Goal: Task Accomplishment & Management: Use online tool/utility

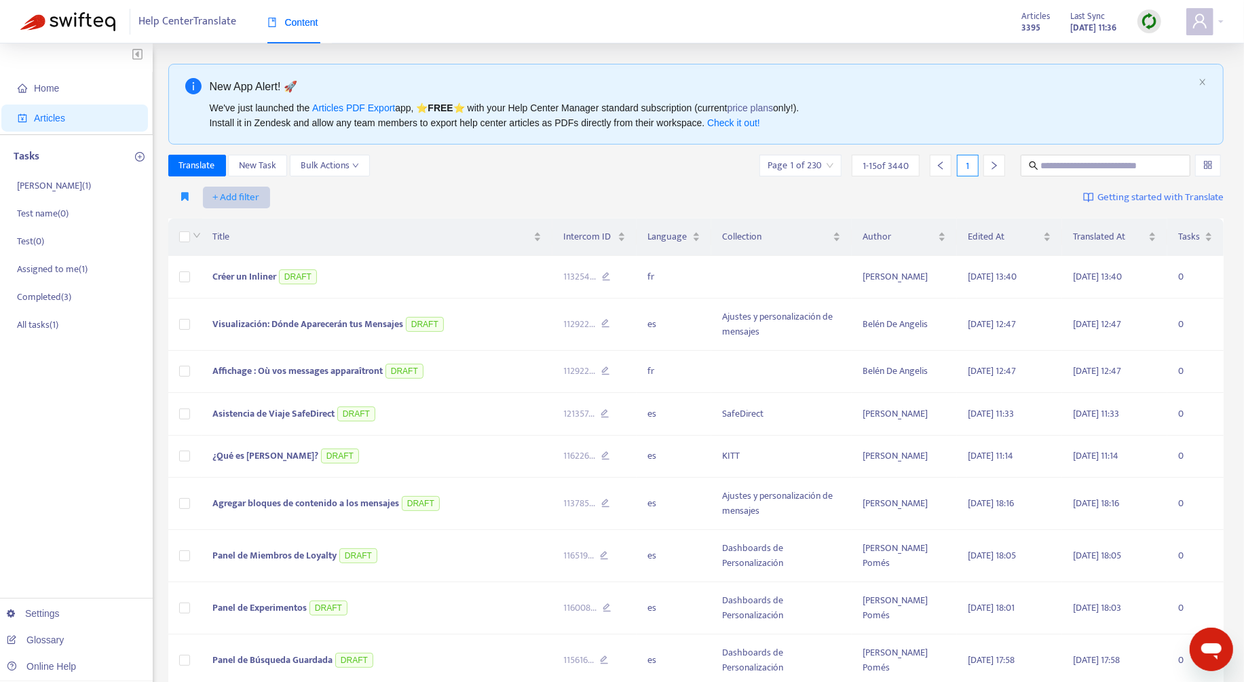
click at [247, 194] on span "+ Add filter" at bounding box center [236, 197] width 47 height 16
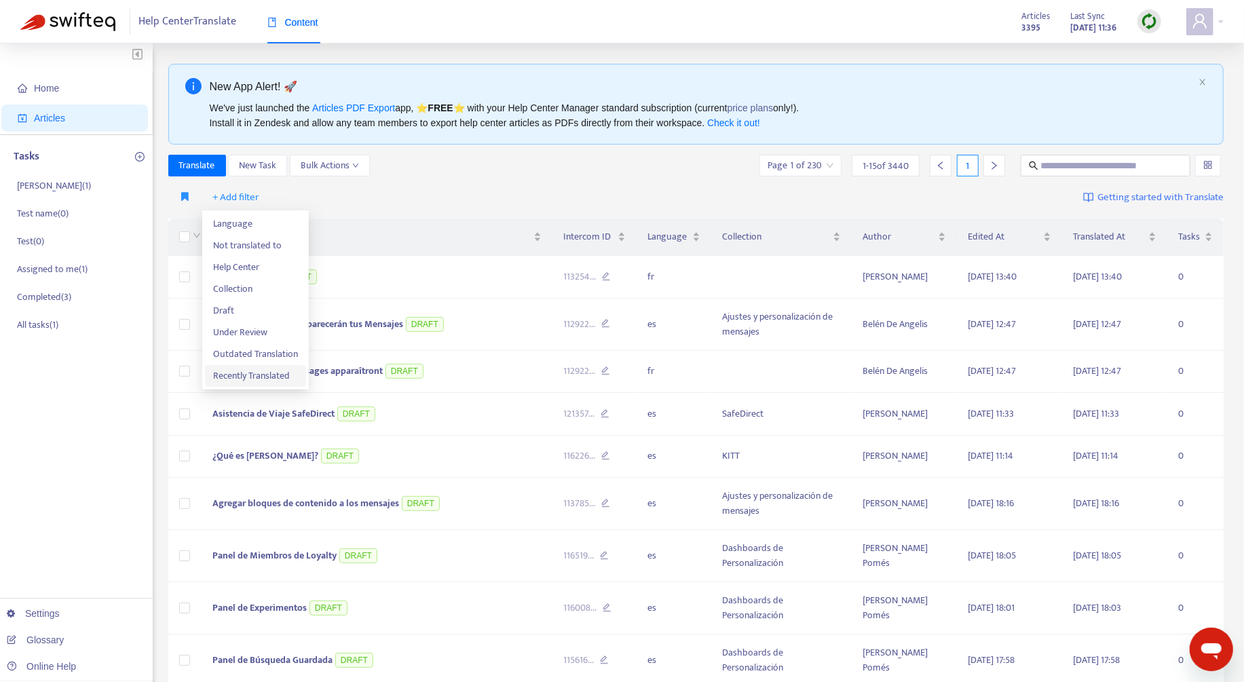
click at [267, 377] on span "Recently Translated" at bounding box center [255, 376] width 85 height 15
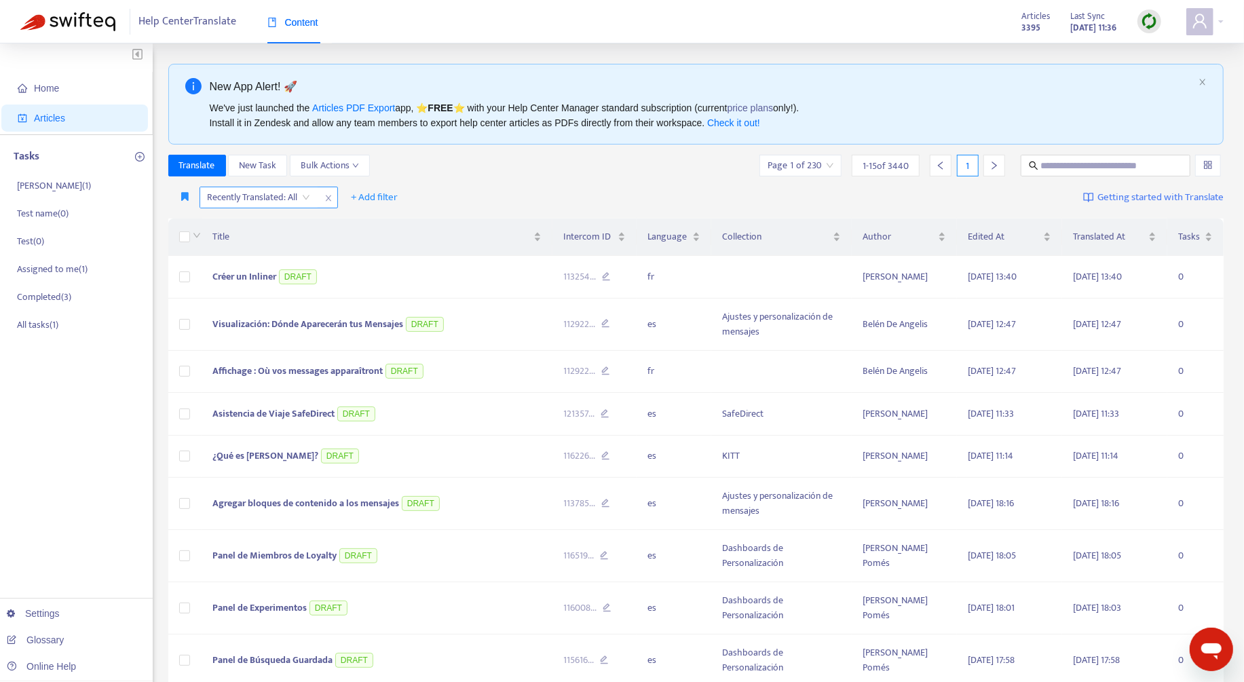
click at [281, 197] on input "search" at bounding box center [259, 197] width 103 height 20
click at [296, 217] on div "Yes" at bounding box center [328, 223] width 236 height 15
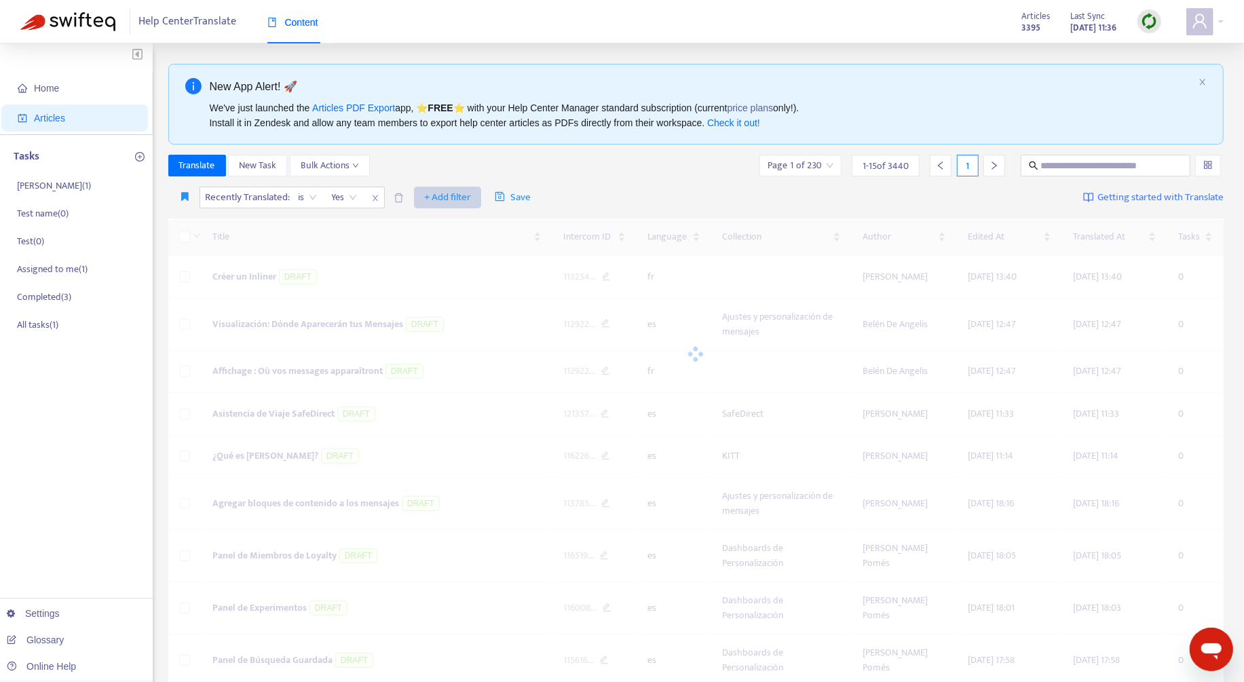
click at [445, 197] on span "+ Add filter" at bounding box center [447, 197] width 47 height 16
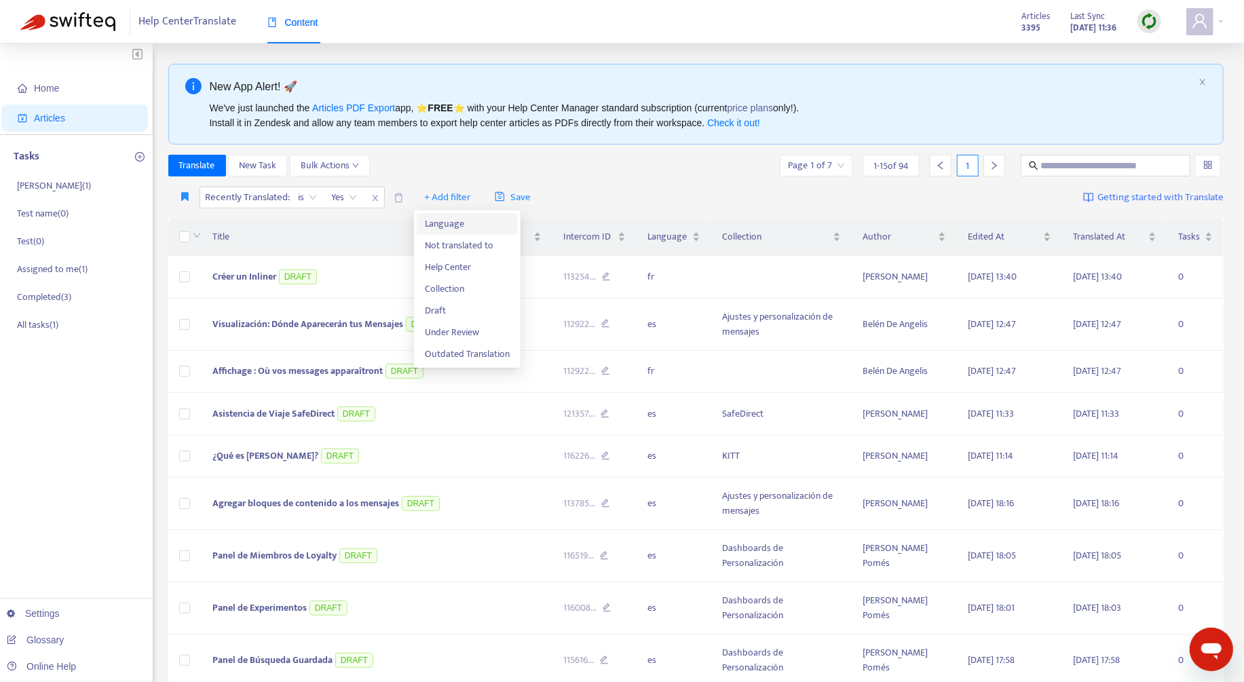
click at [448, 228] on span "Language" at bounding box center [467, 224] width 85 height 15
click at [440, 197] on div at bounding box center [433, 197] width 82 height 16
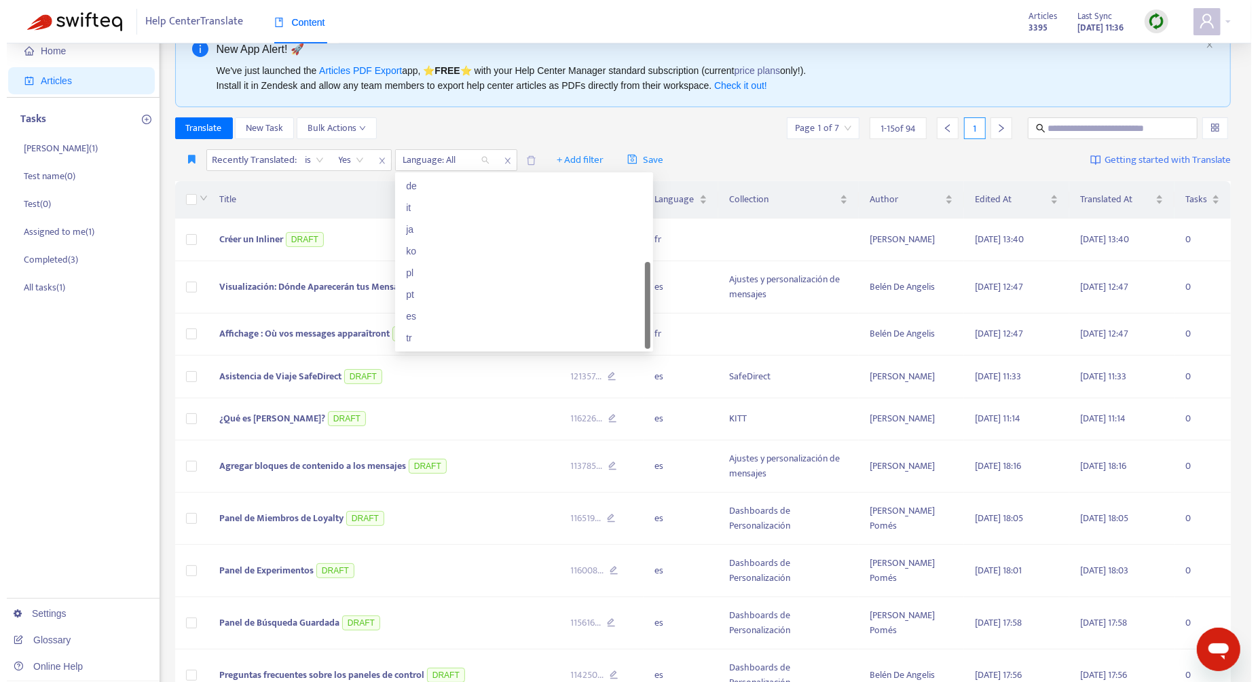
scroll to position [60, 0]
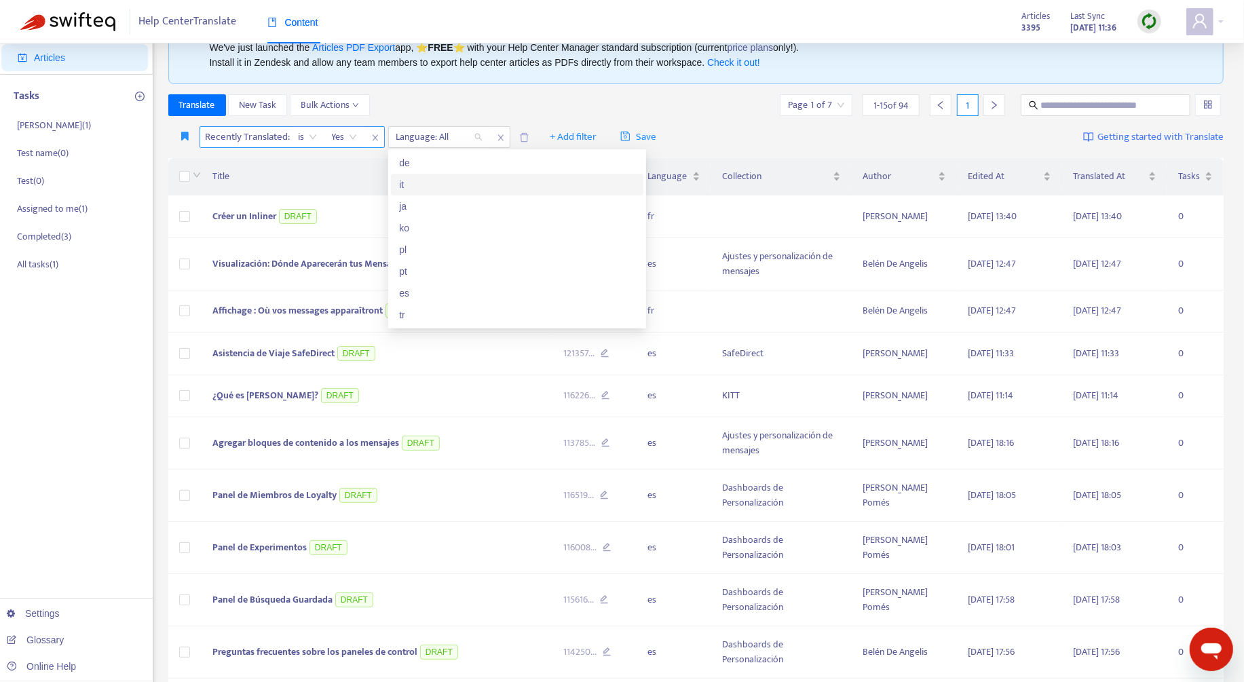
click at [375, 131] on span "close" at bounding box center [376, 138] width 18 height 16
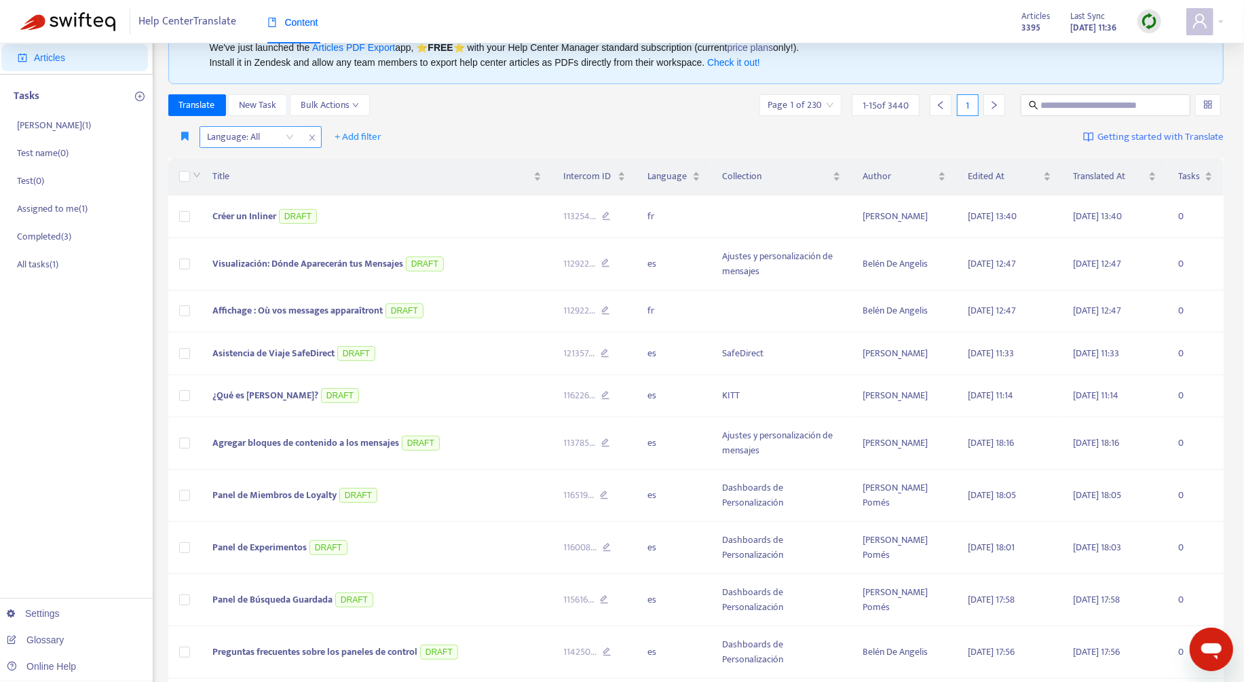
click at [310, 134] on icon "close" at bounding box center [312, 138] width 8 height 8
click at [1073, 105] on input "text" at bounding box center [1106, 105] width 130 height 15
type input "*******"
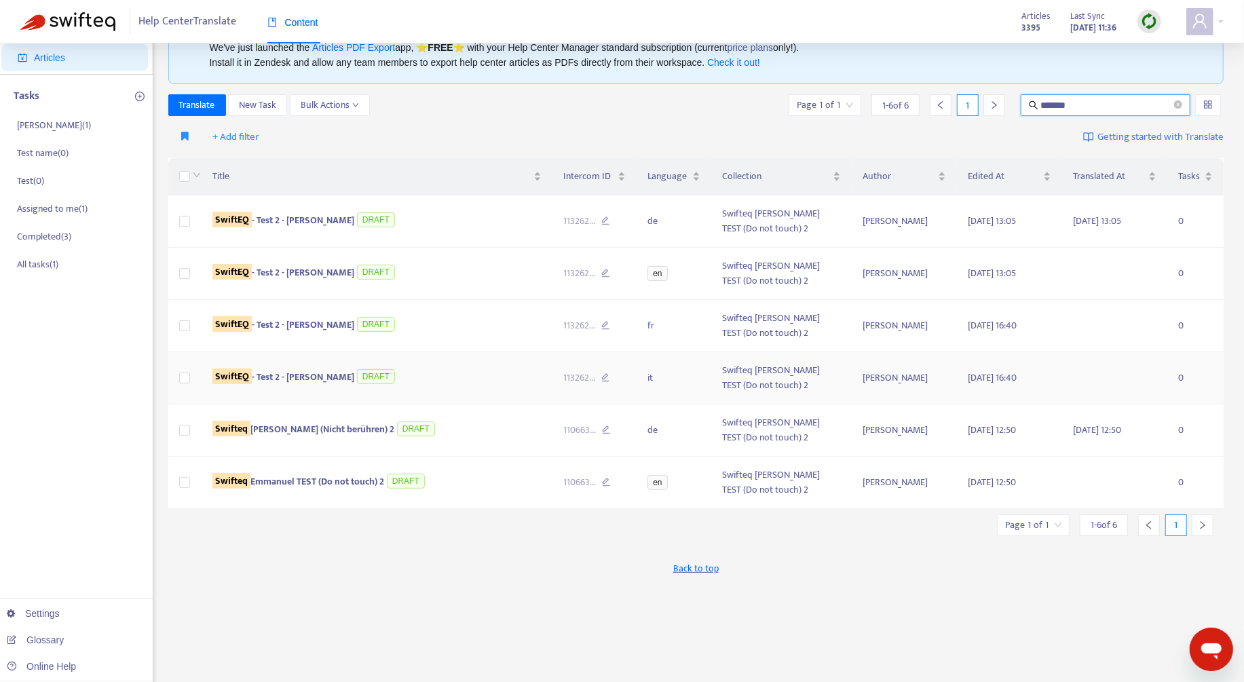
click at [505, 390] on td "SwiftEQ - Test 2 - Emmanuel DRAFT" at bounding box center [377, 378] width 351 height 52
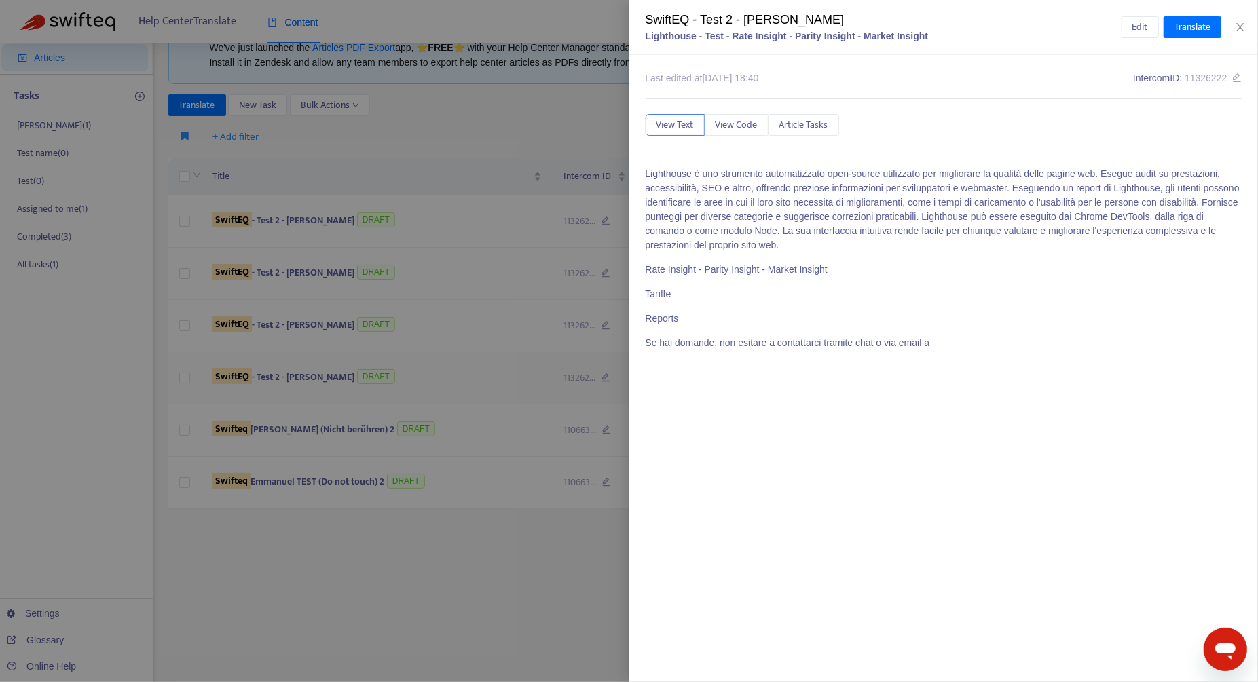
click at [505, 390] on div at bounding box center [629, 341] width 1258 height 682
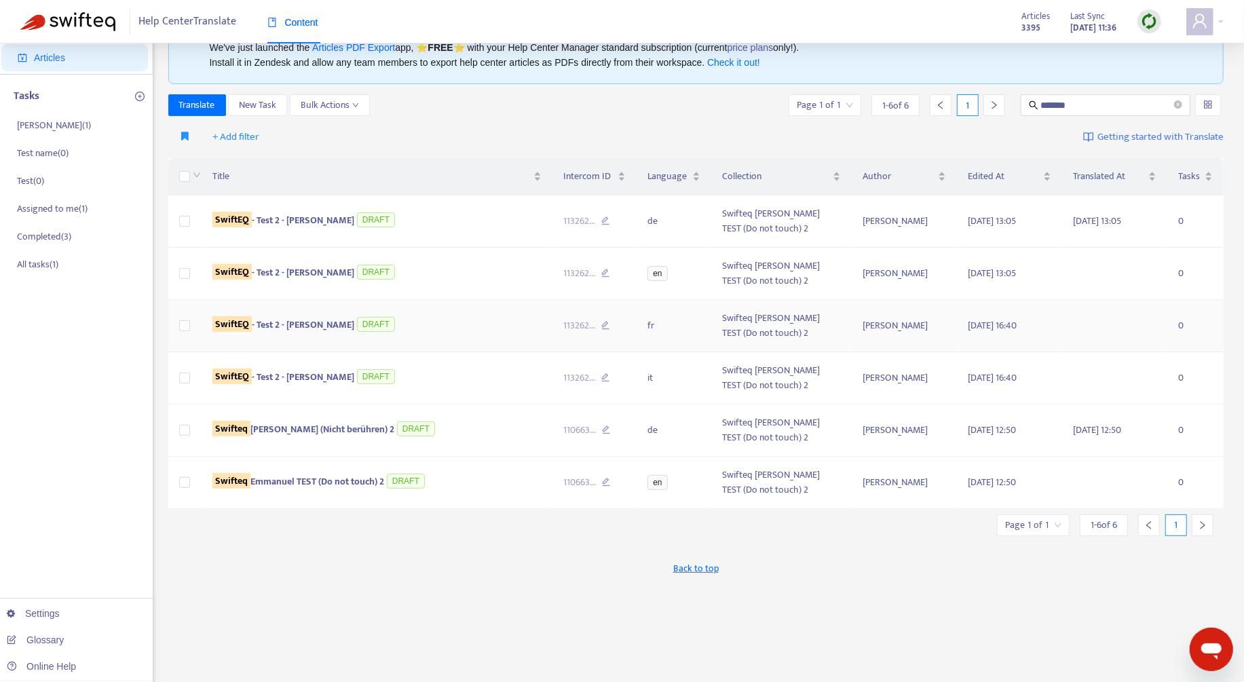
click at [464, 344] on td "SwiftEQ - Test 2 - Emmanuel DRAFT" at bounding box center [377, 326] width 351 height 52
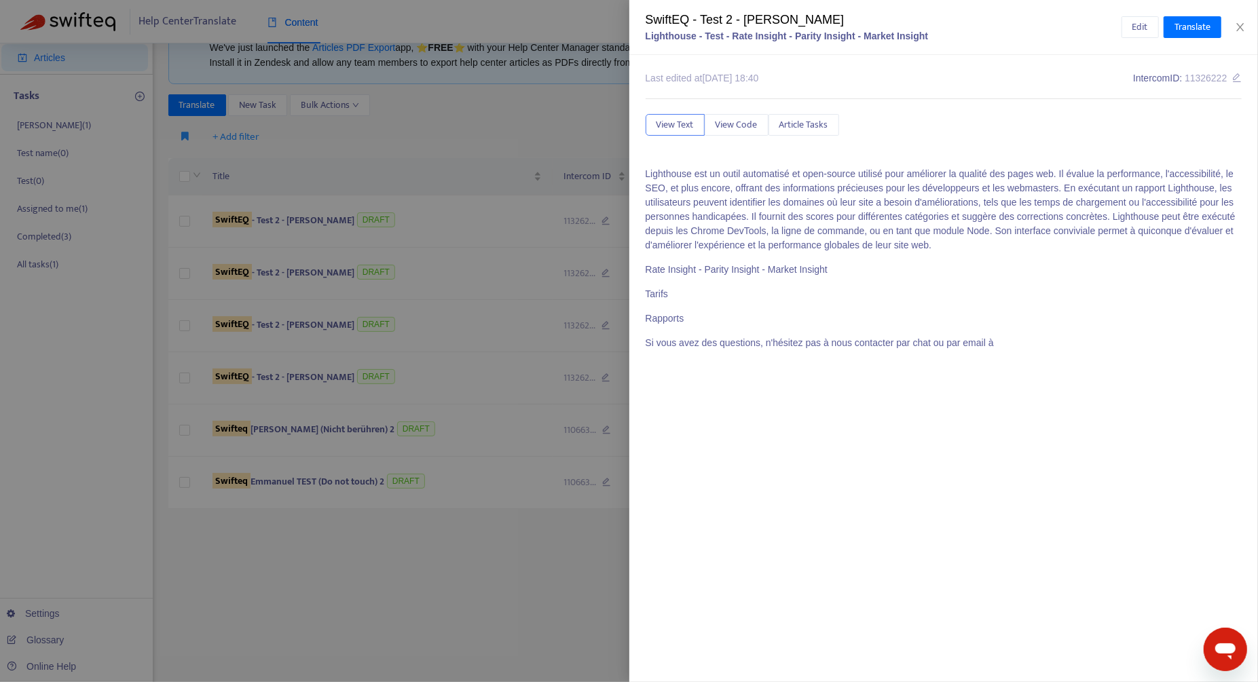
click at [464, 339] on div at bounding box center [629, 341] width 1258 height 682
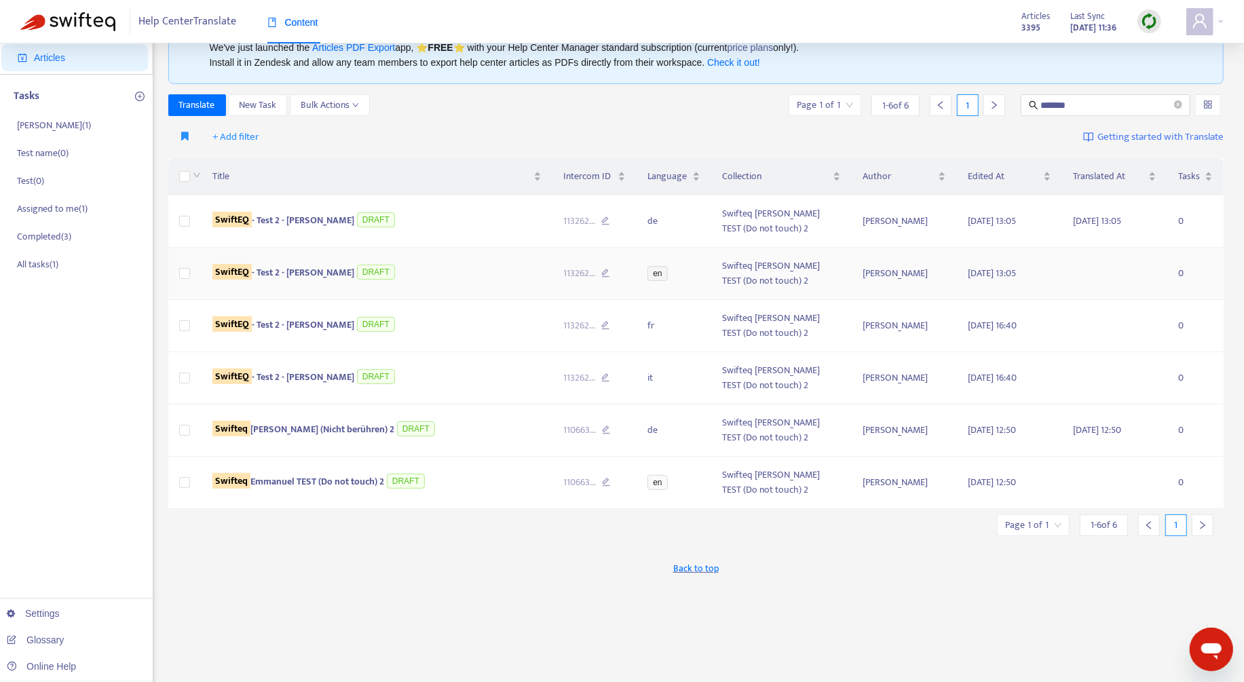
click at [472, 282] on div at bounding box center [376, 283] width 329 height 3
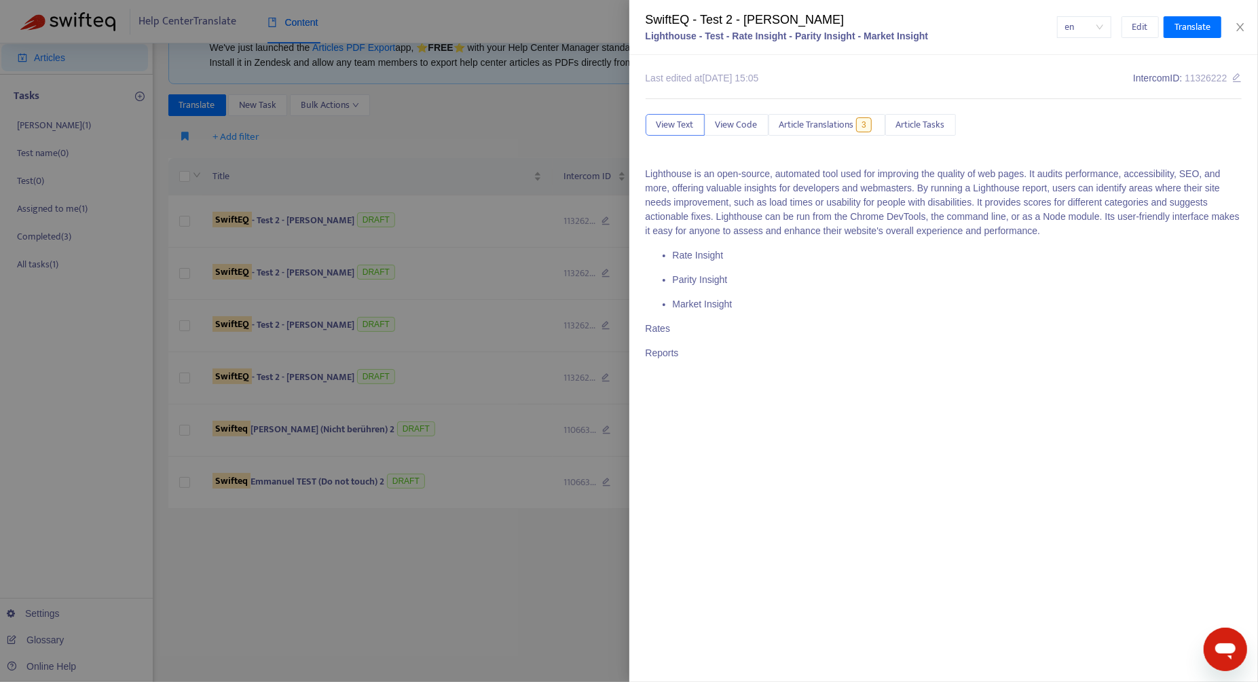
click at [466, 321] on div at bounding box center [629, 341] width 1258 height 682
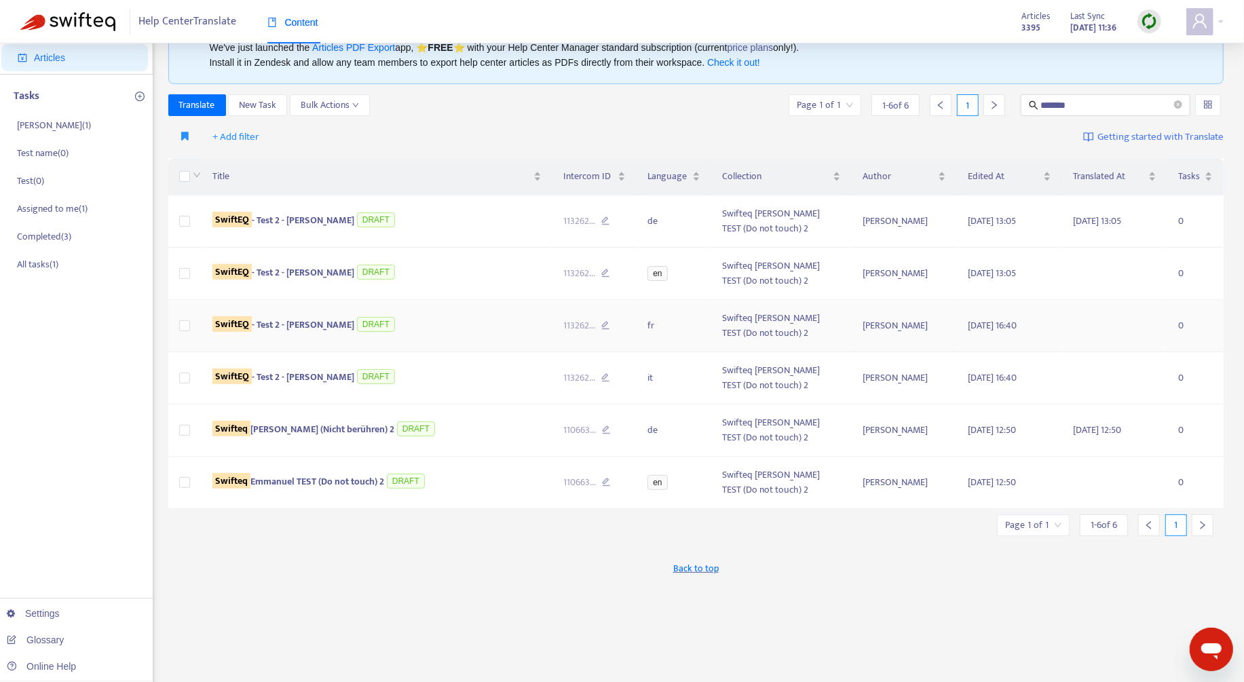
click at [466, 333] on div "SwiftEQ - Test 2 - Emmanuel DRAFT" at bounding box center [376, 326] width 329 height 22
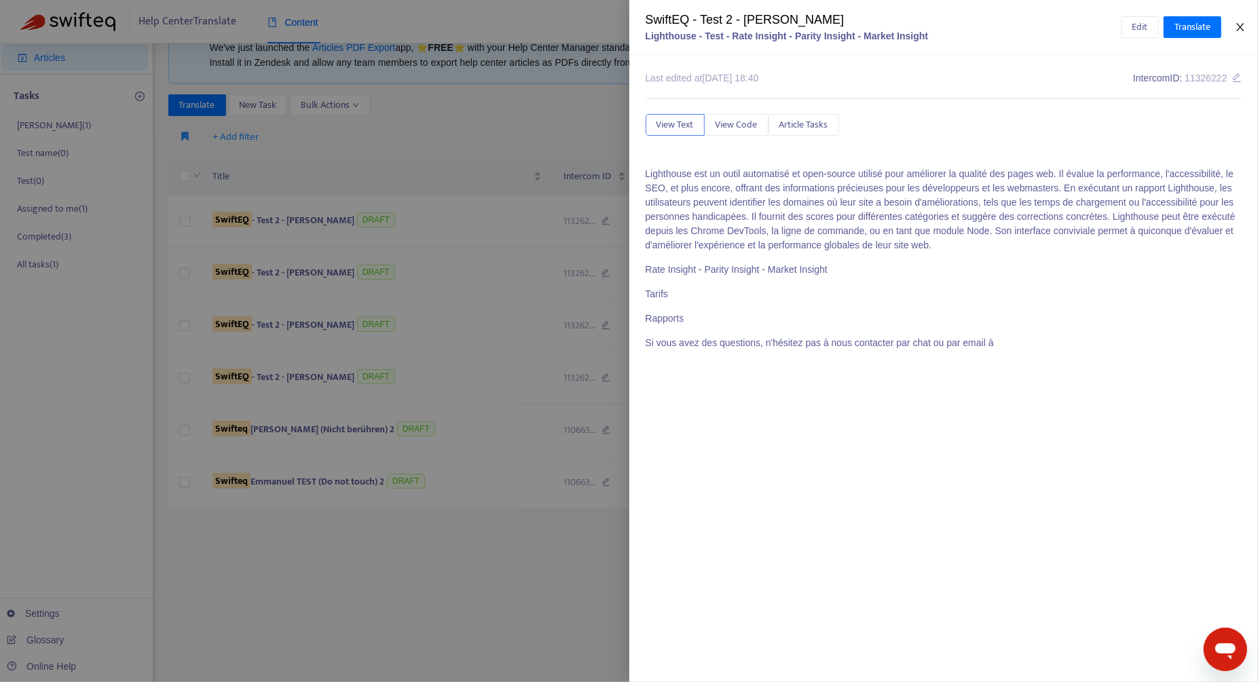
click at [1240, 22] on icon "close" at bounding box center [1240, 27] width 11 height 11
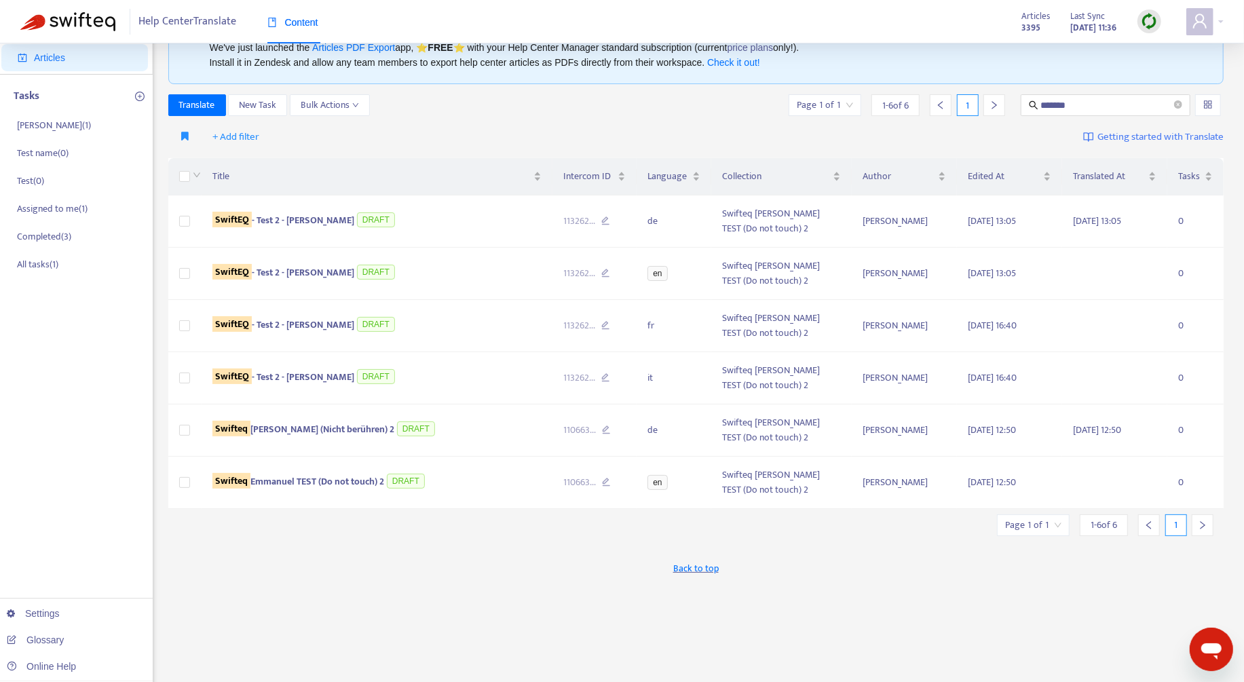
click at [1143, 18] on img at bounding box center [1149, 21] width 17 height 17
click at [1193, 50] on link "Quick Sync" at bounding box center [1178, 50] width 58 height 16
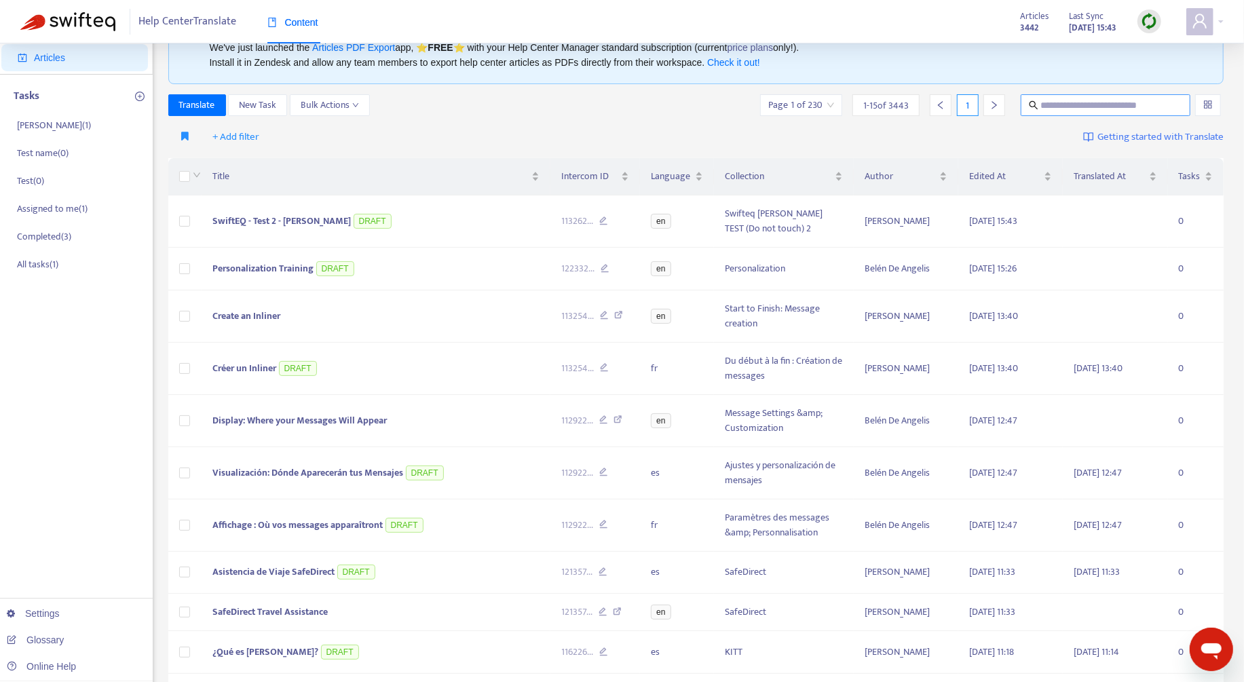
click at [1091, 108] on input "text" at bounding box center [1106, 105] width 130 height 15
paste input "**********"
type input "**********"
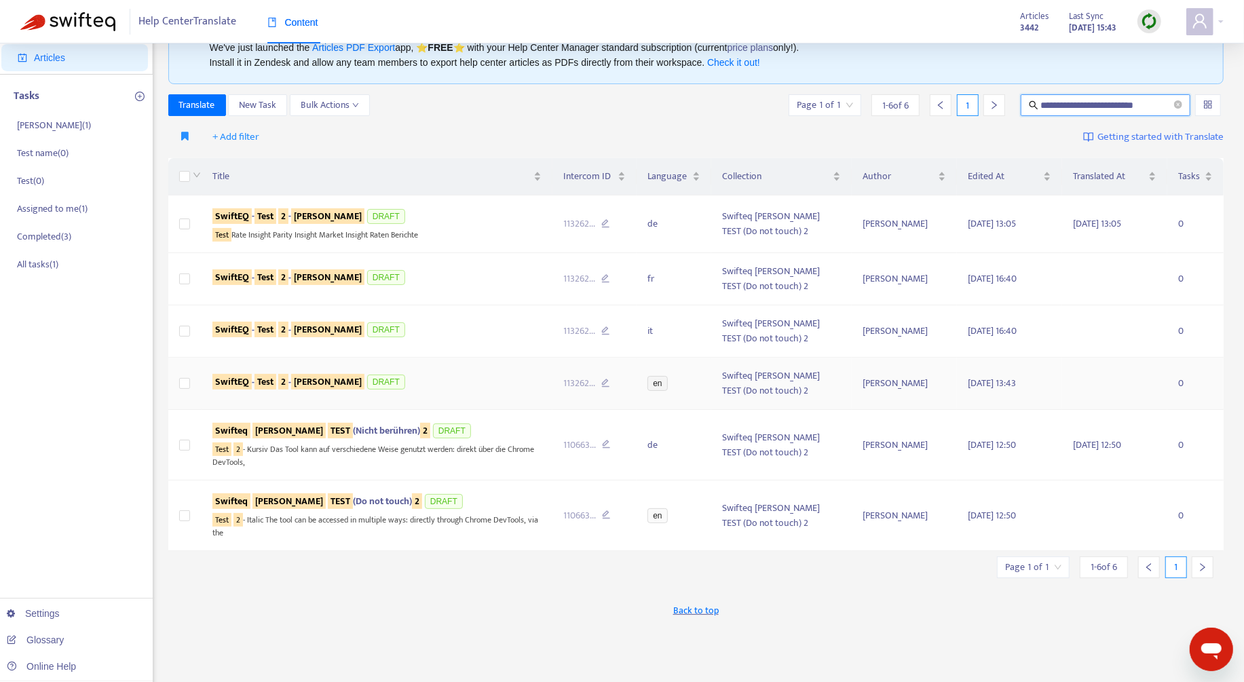
click at [461, 387] on div "SwiftEQ - Test 2 - Emmanuel DRAFT" at bounding box center [376, 383] width 329 height 20
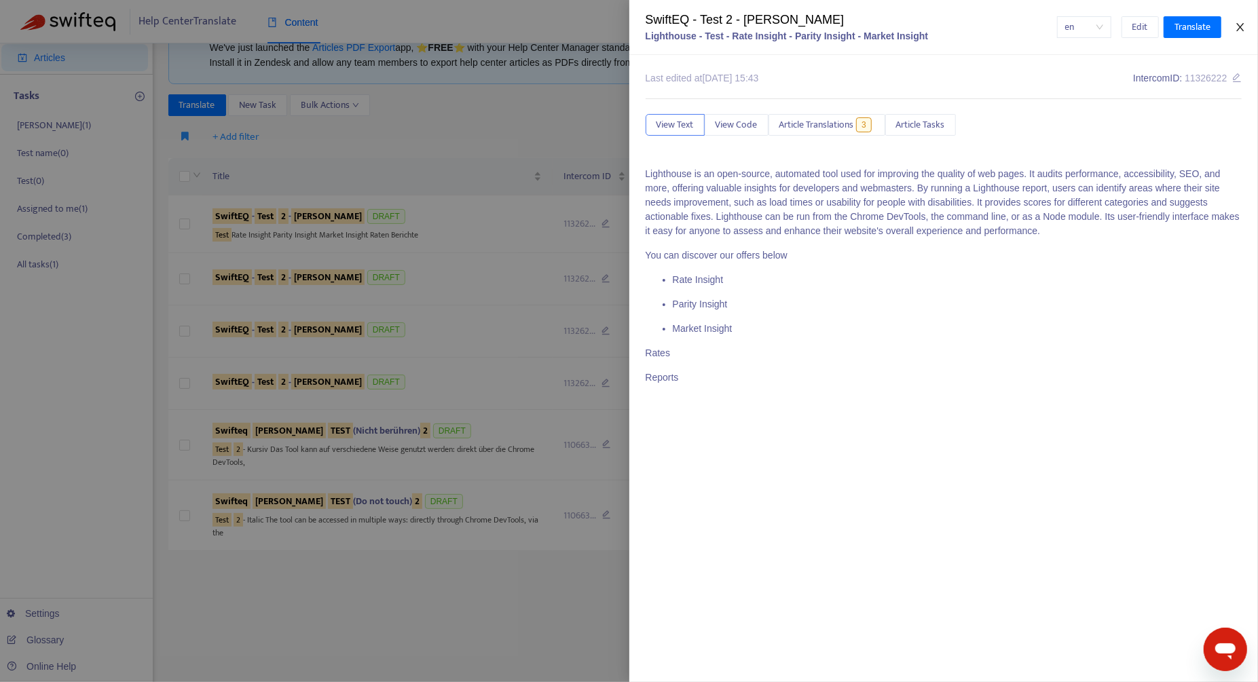
click at [1239, 26] on icon "close" at bounding box center [1239, 27] width 7 height 8
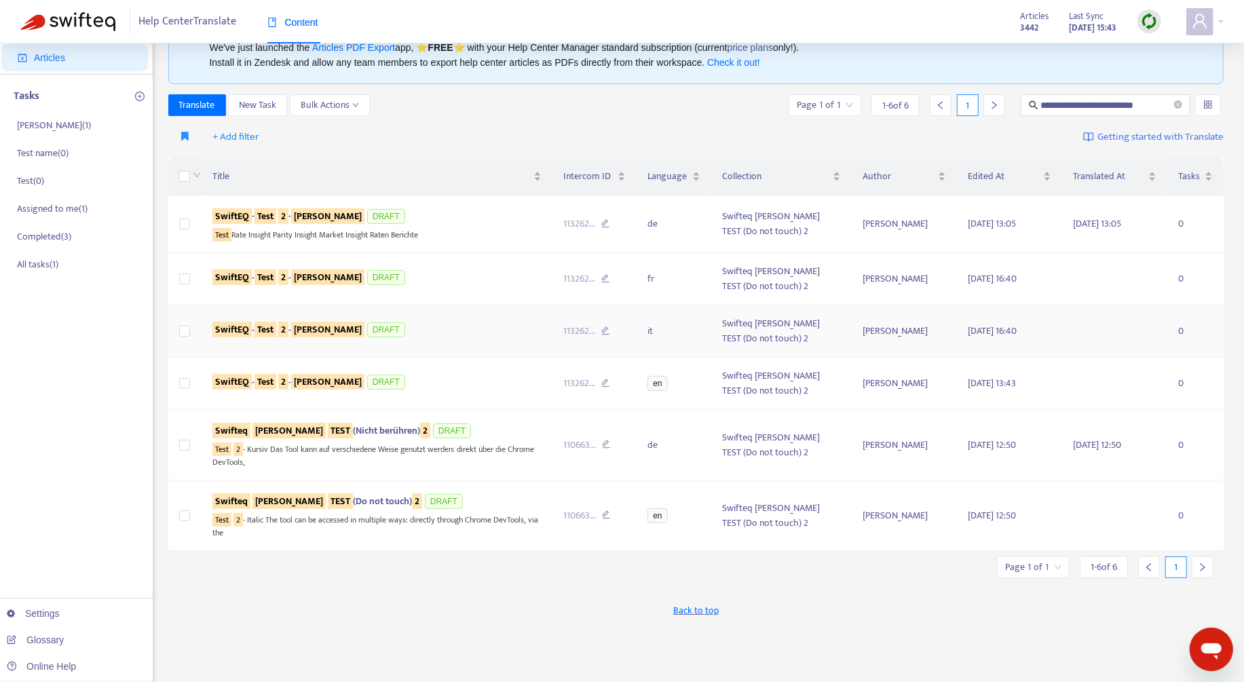
click at [441, 340] on div at bounding box center [376, 341] width 329 height 3
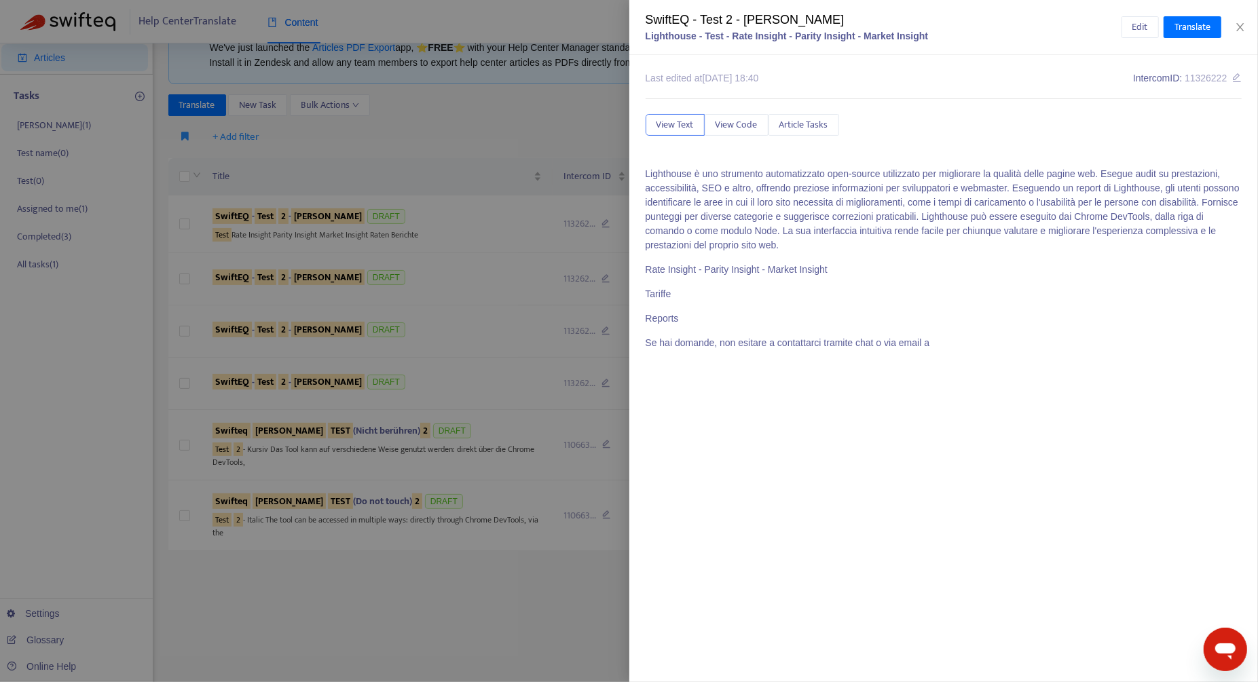
click at [1233, 36] on div "Edit Translate" at bounding box center [1182, 27] width 121 height 22
click at [1240, 24] on icon "close" at bounding box center [1240, 27] width 11 height 11
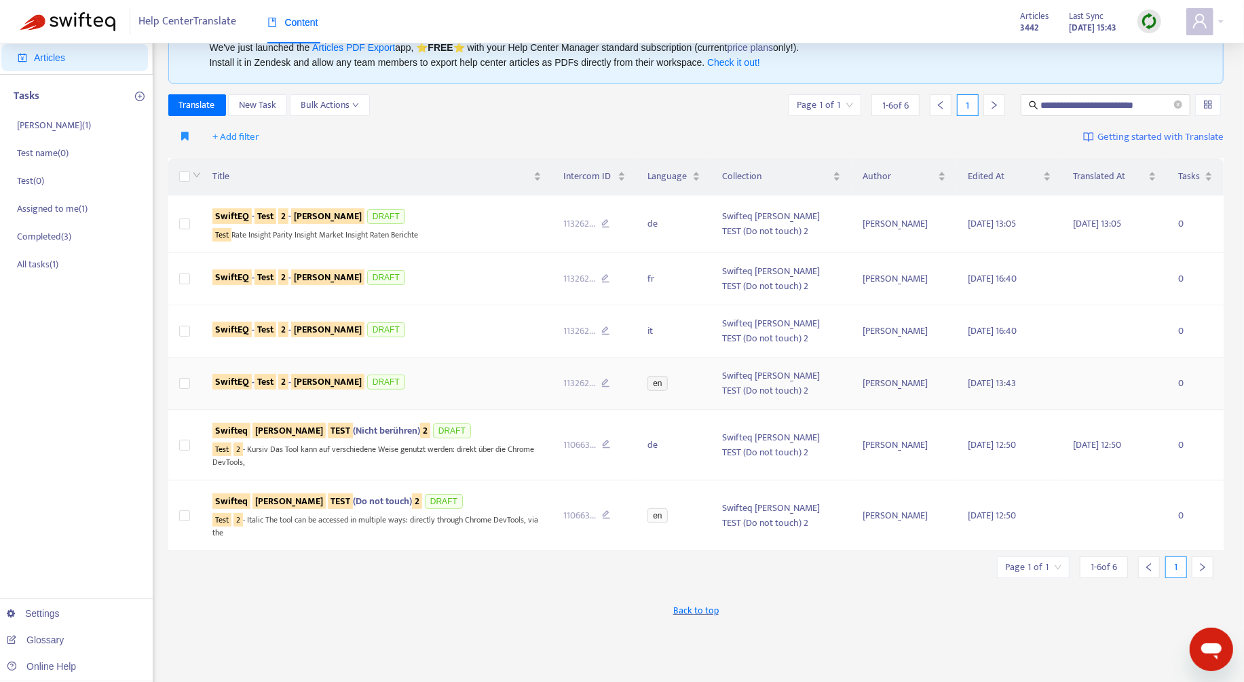
click at [484, 373] on div "SwiftEQ - Test 2 - Emmanuel DRAFT" at bounding box center [376, 383] width 329 height 20
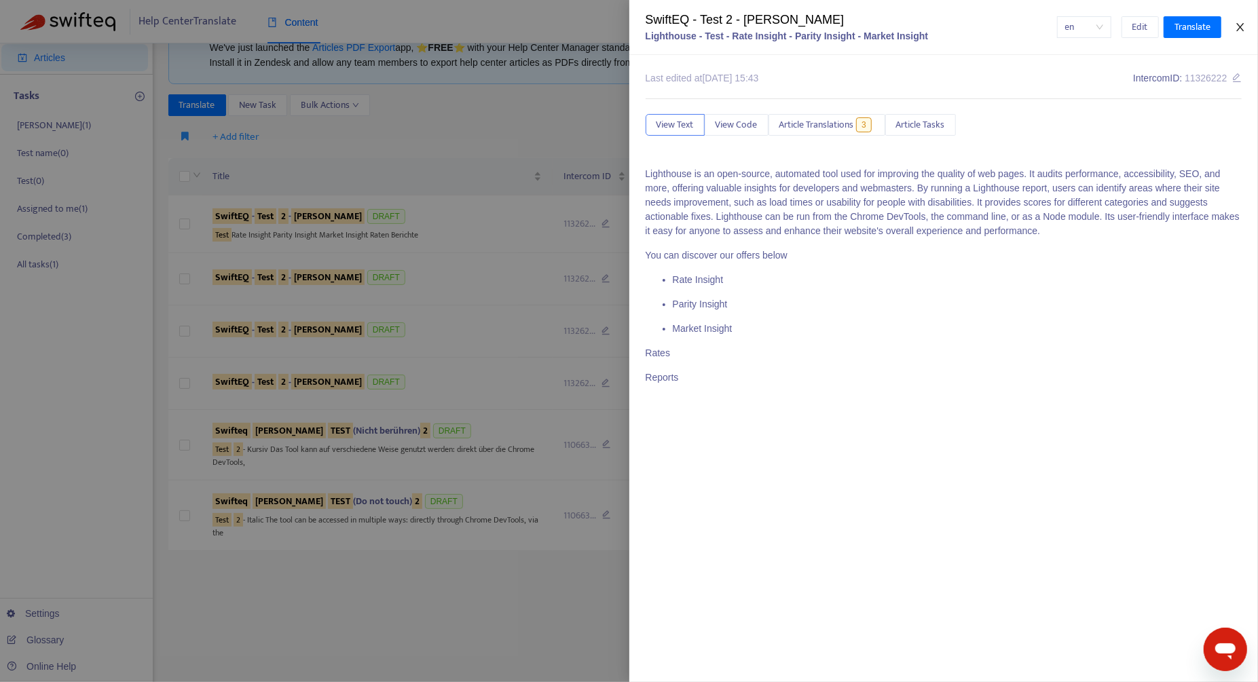
click at [1244, 27] on icon "close" at bounding box center [1240, 27] width 11 height 11
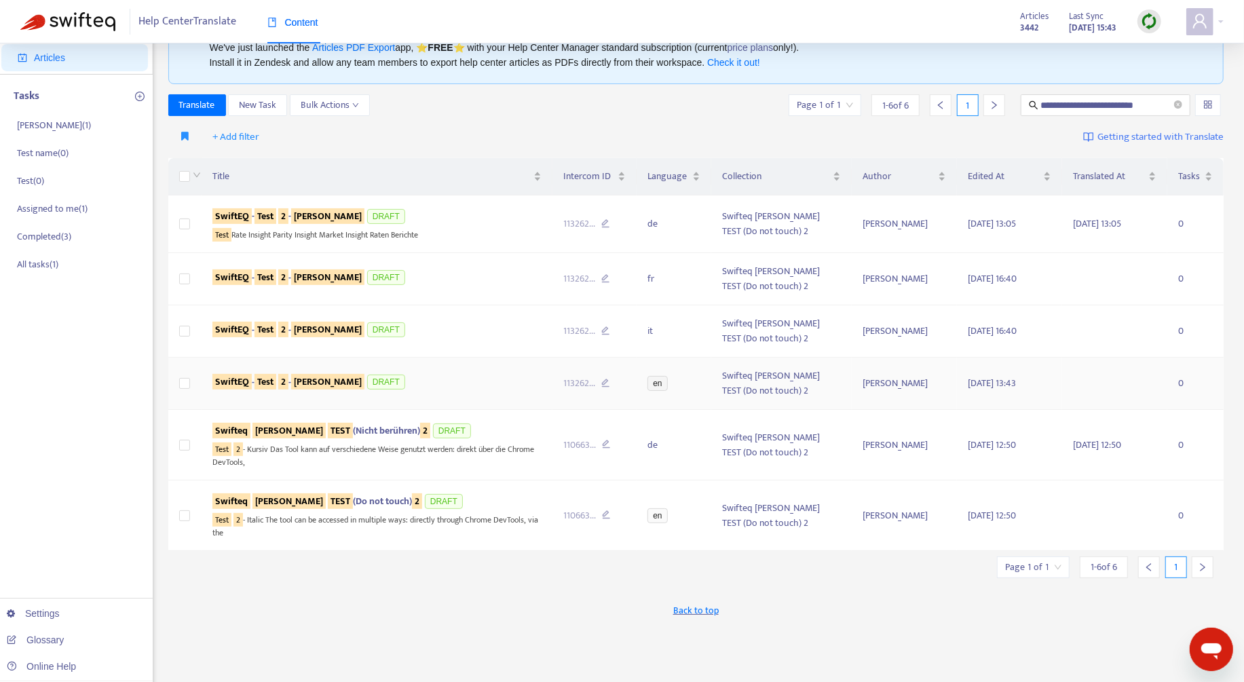
click at [465, 379] on div "SwiftEQ - Test 2 - Emmanuel DRAFT" at bounding box center [376, 383] width 329 height 20
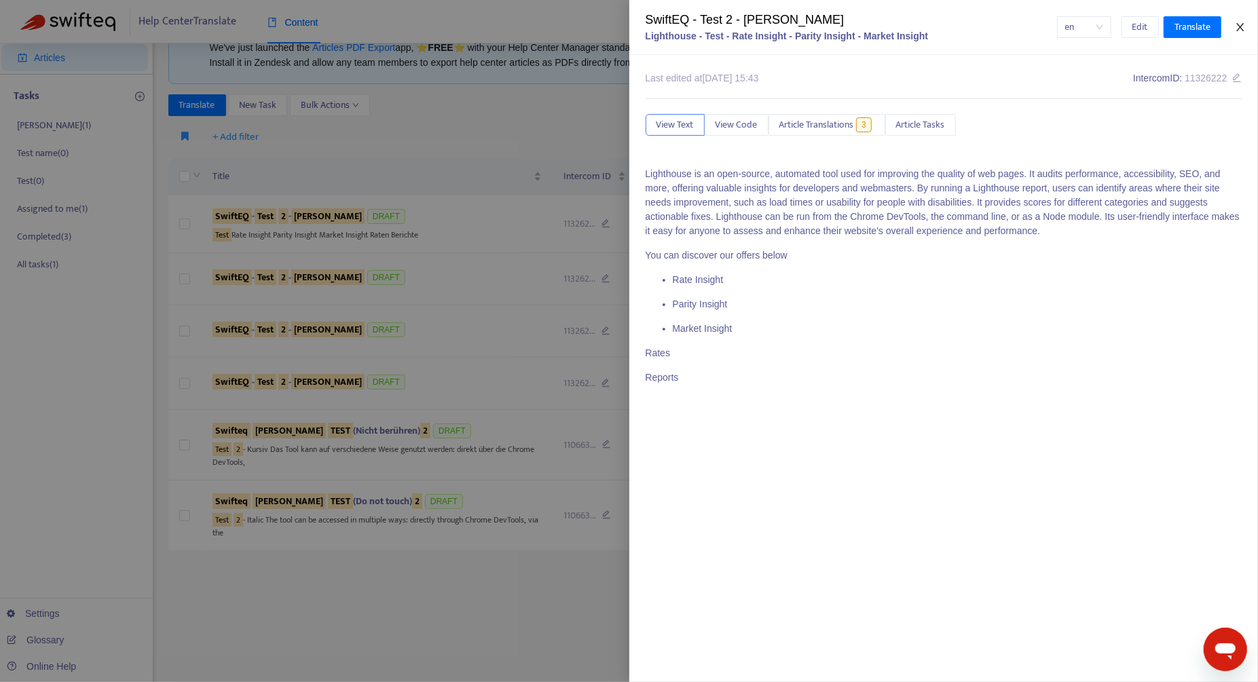
click at [1243, 29] on icon "close" at bounding box center [1240, 27] width 11 height 11
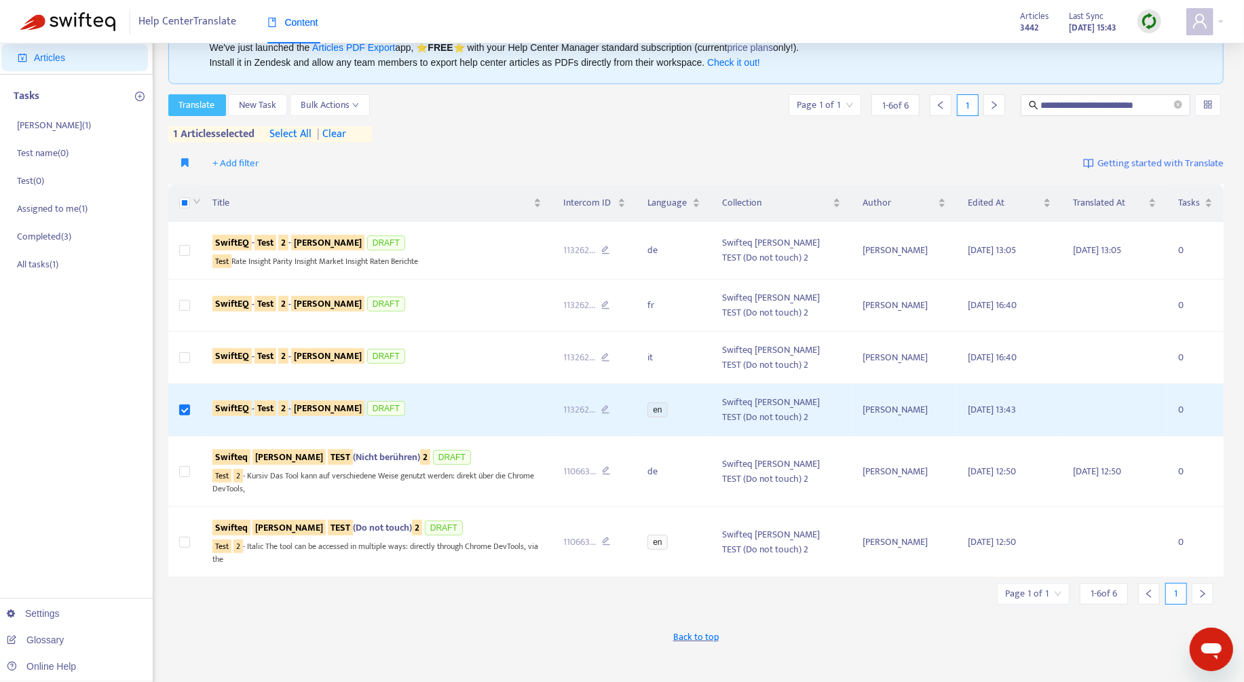
click at [210, 100] on span "Translate" at bounding box center [197, 105] width 36 height 15
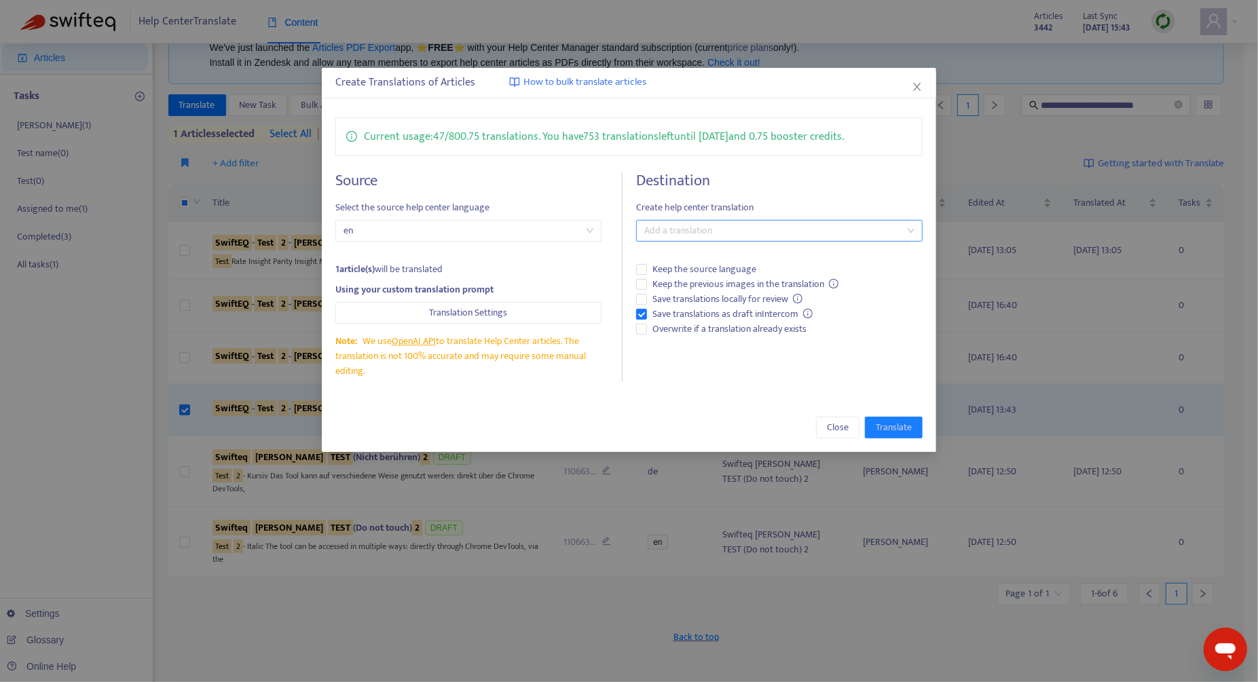
click at [686, 236] on div at bounding box center [773, 231] width 266 height 16
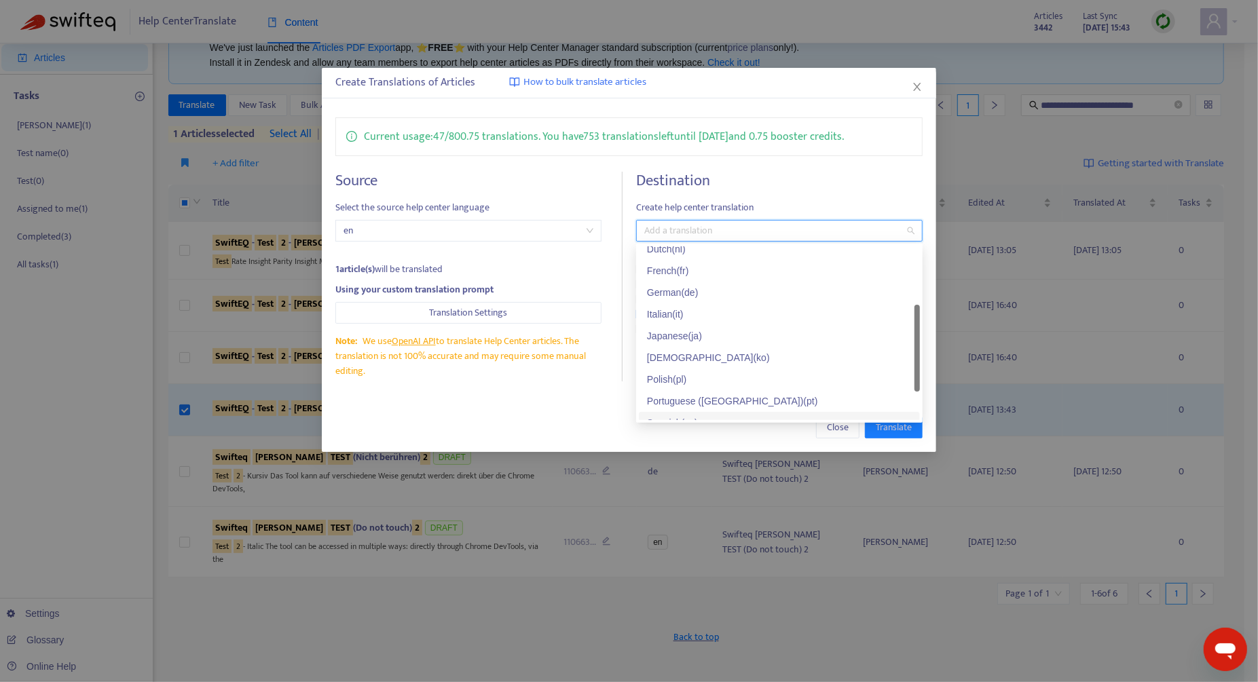
scroll to position [0, 0]
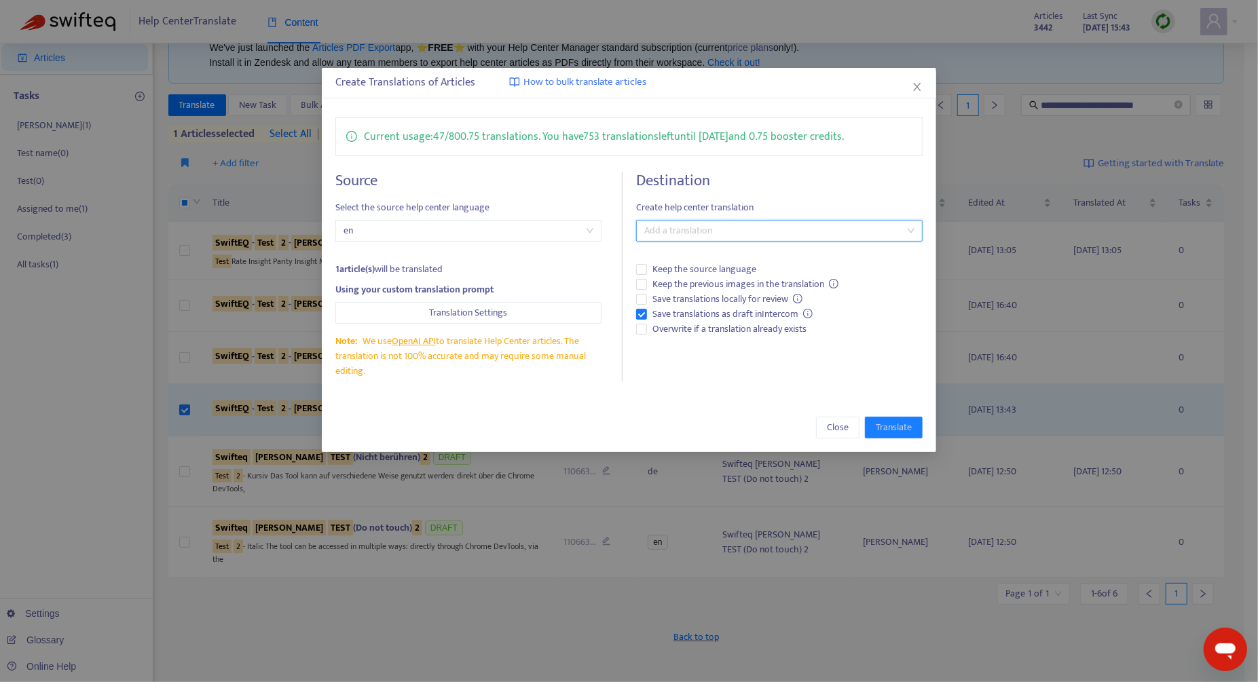
click at [686, 223] on div at bounding box center [773, 231] width 266 height 16
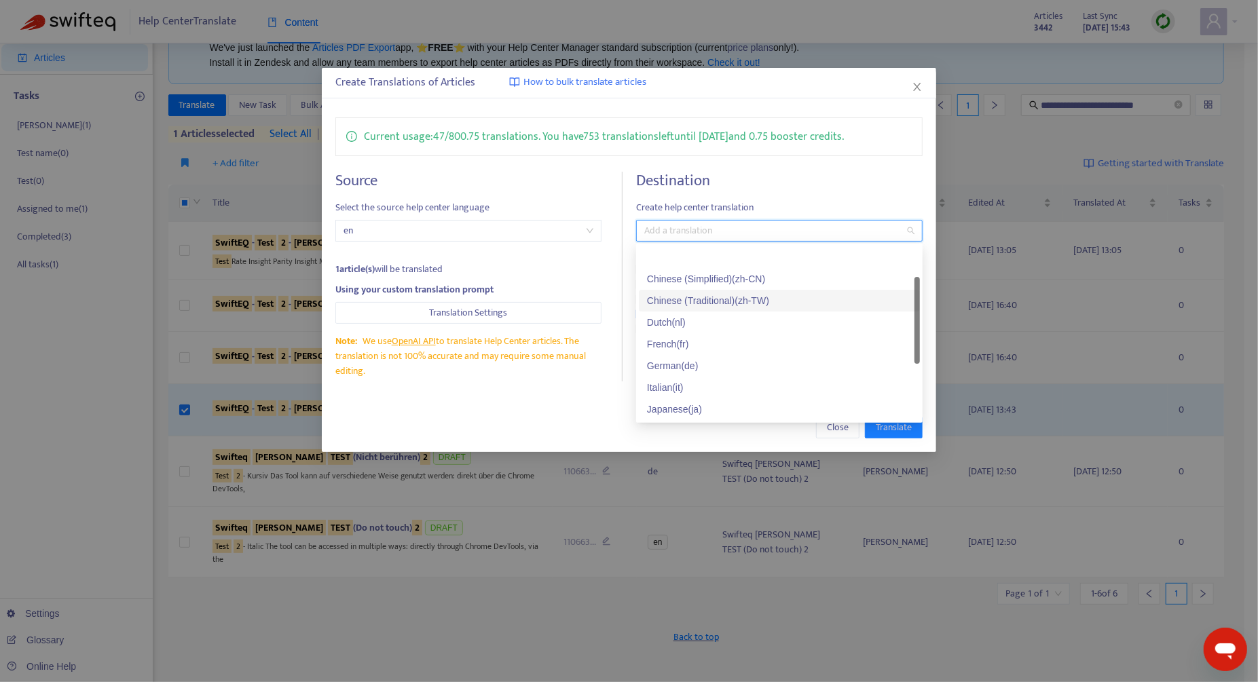
scroll to position [109, 0]
click at [745, 369] on div "Portuguese ([GEOGRAPHIC_DATA]) ( pt )" at bounding box center [779, 365] width 265 height 15
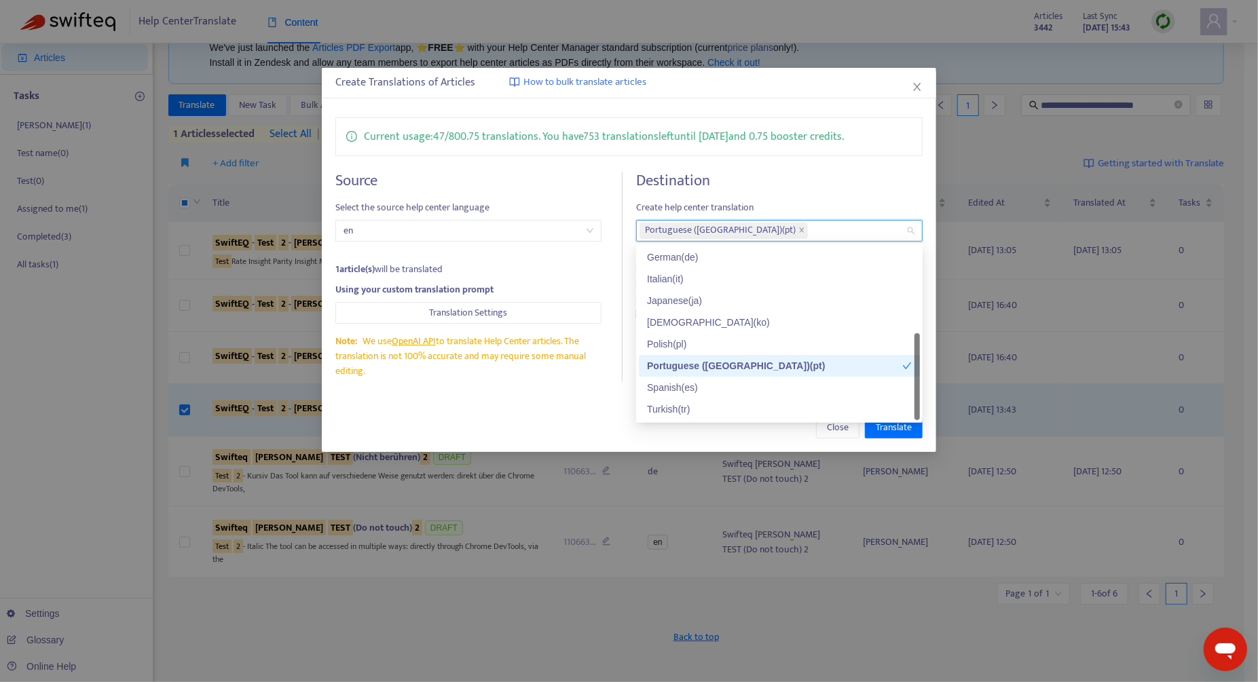
scroll to position [0, 0]
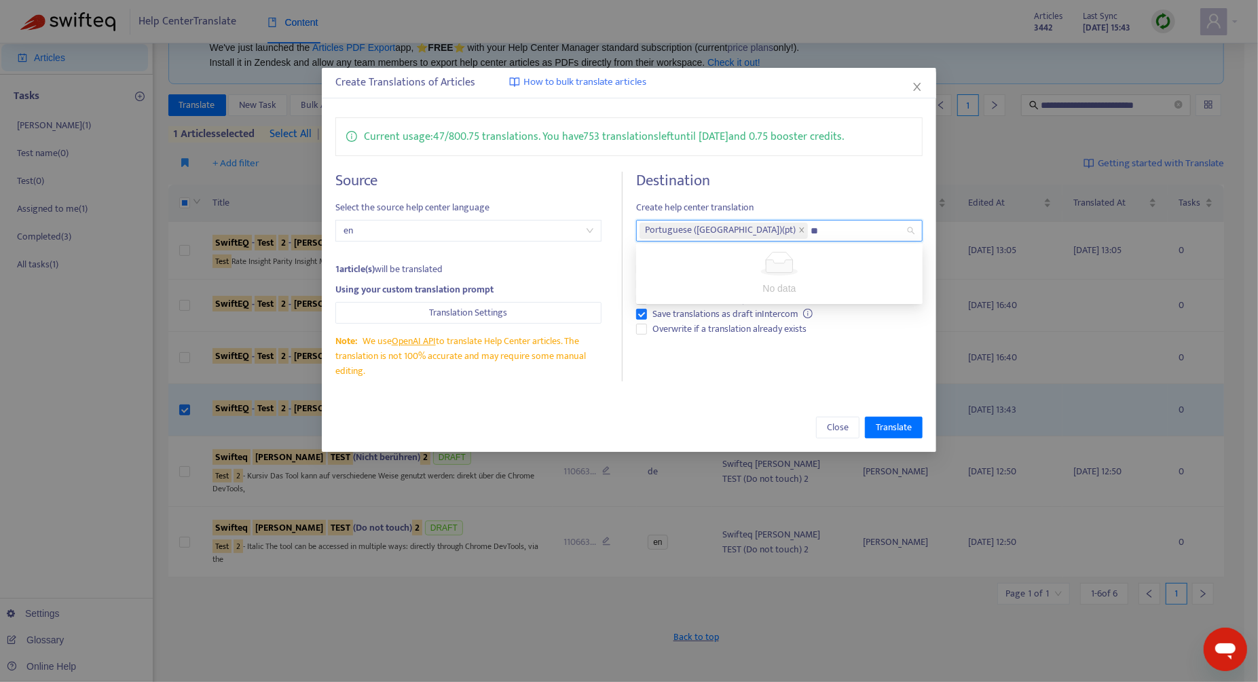
type input "**"
click at [794, 229] on div "Portuguese ([GEOGRAPHIC_DATA]) ( pt )" at bounding box center [773, 230] width 266 height 19
type input "*"
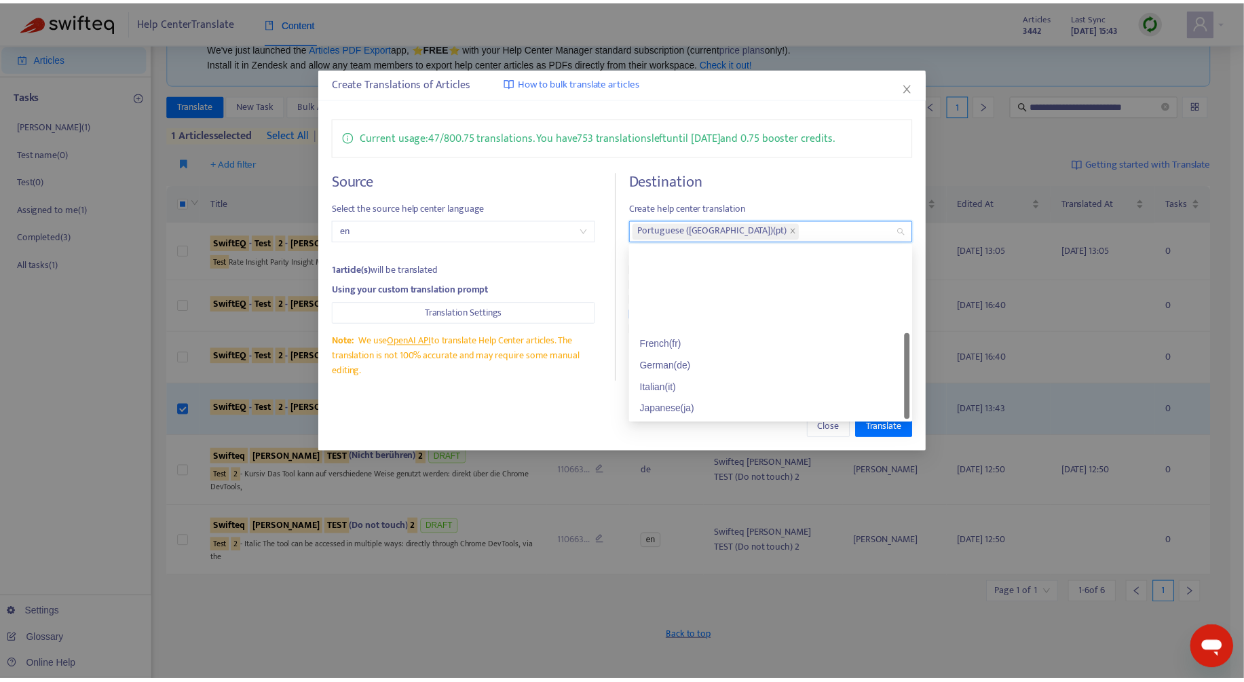
scroll to position [109, 0]
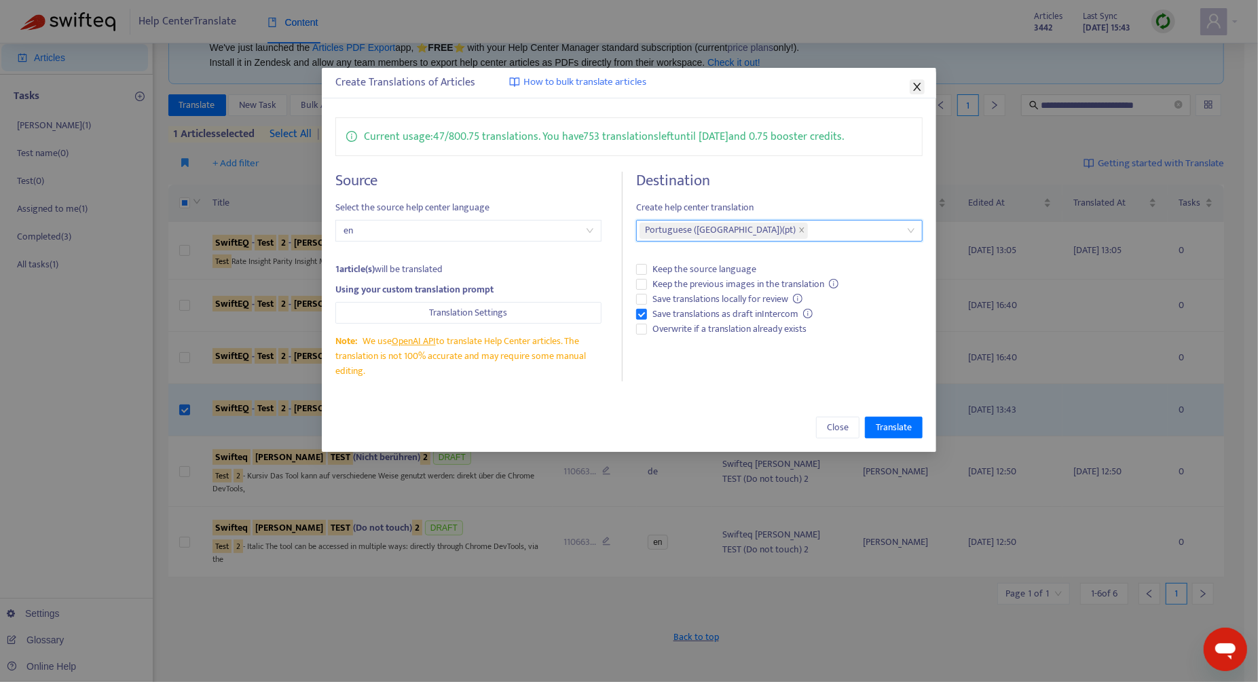
click at [913, 85] on icon "close" at bounding box center [917, 86] width 11 height 11
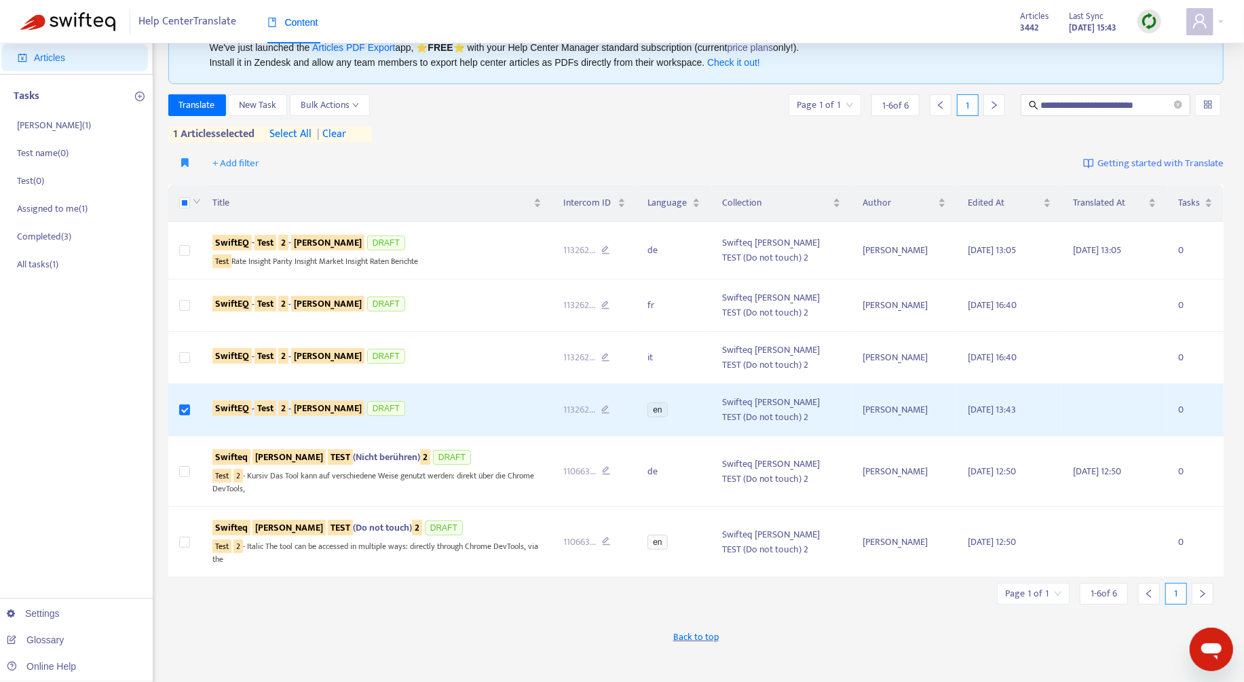
click at [336, 130] on span "| clear" at bounding box center [329, 134] width 34 height 16
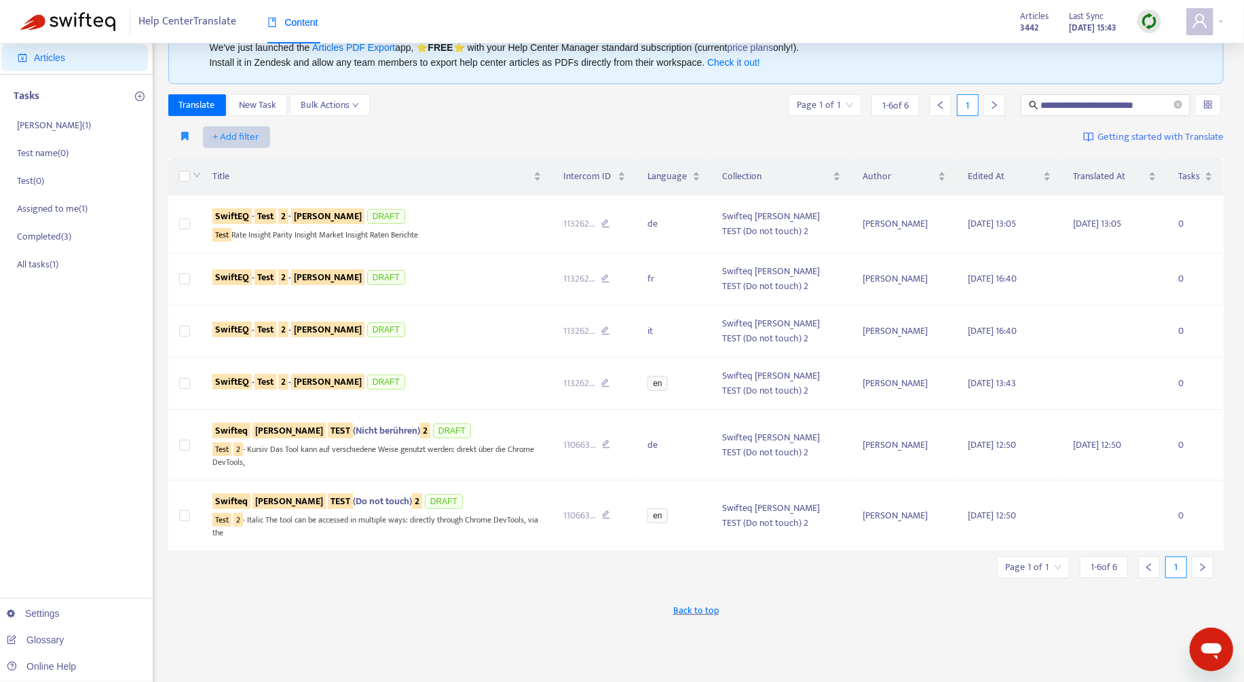
click at [251, 137] on span "+ Add filter" at bounding box center [236, 137] width 47 height 16
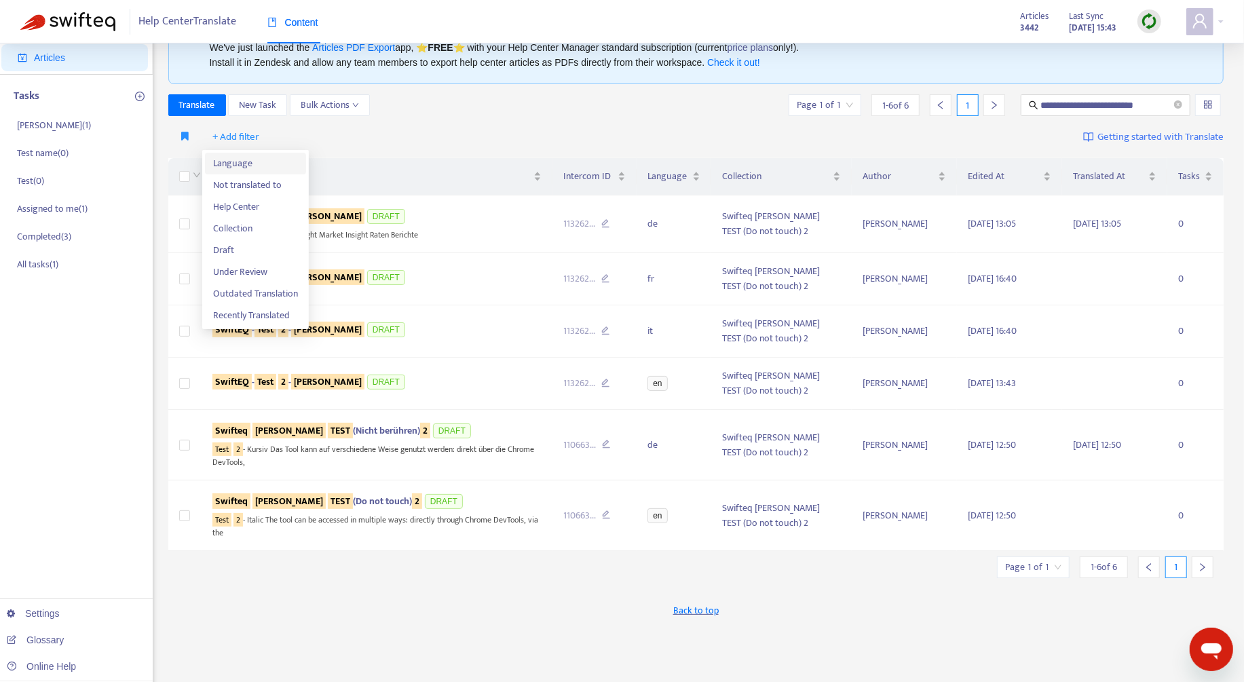
click at [261, 161] on span "Language" at bounding box center [255, 163] width 85 height 15
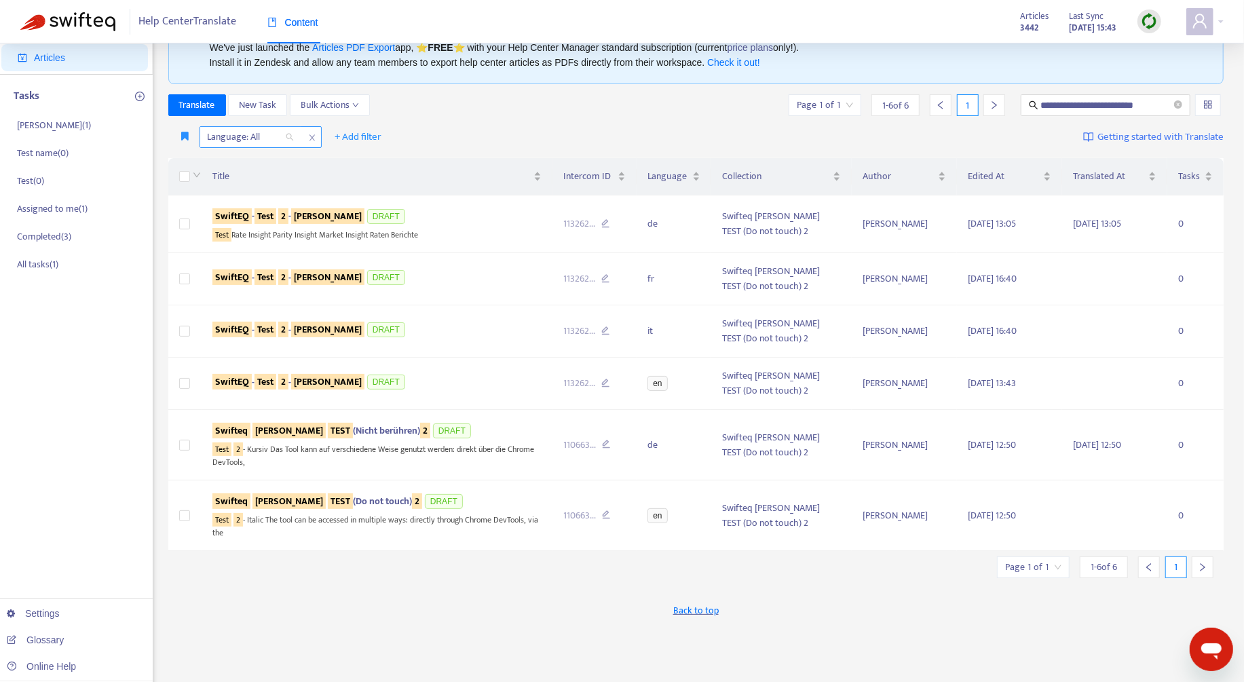
click at [271, 136] on div at bounding box center [244, 137] width 82 height 16
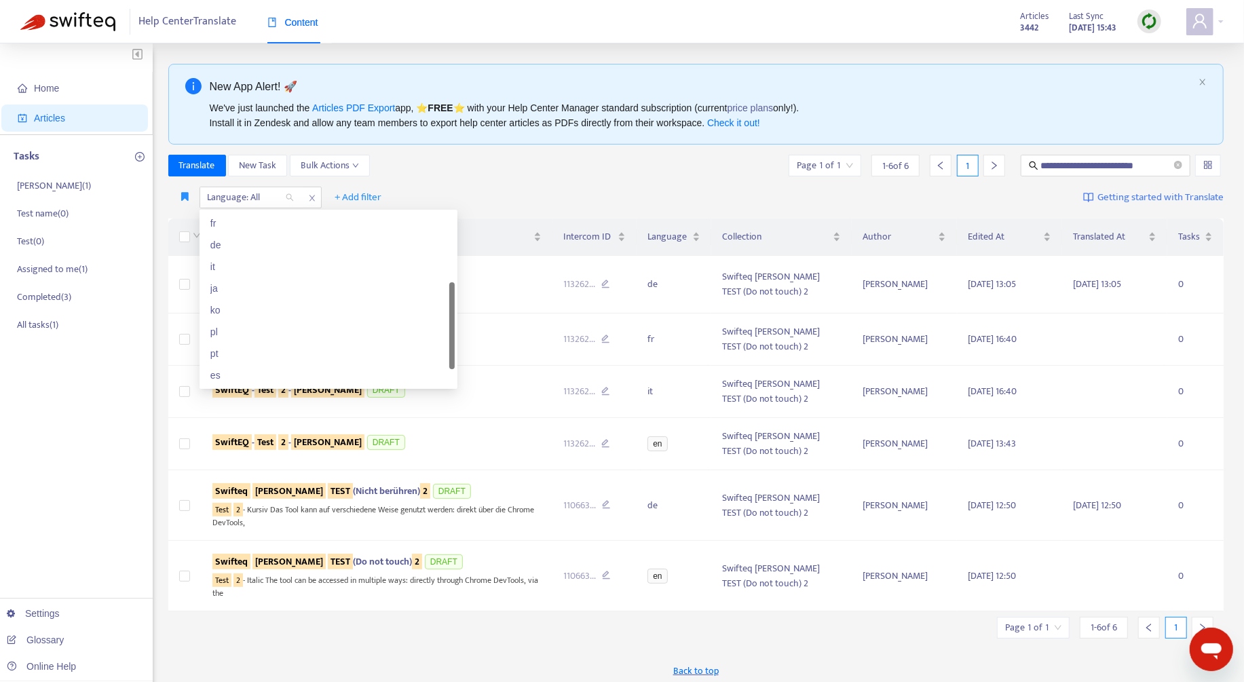
scroll to position [96, 0]
click at [320, 341] on div "pt" at bounding box center [328, 344] width 236 height 15
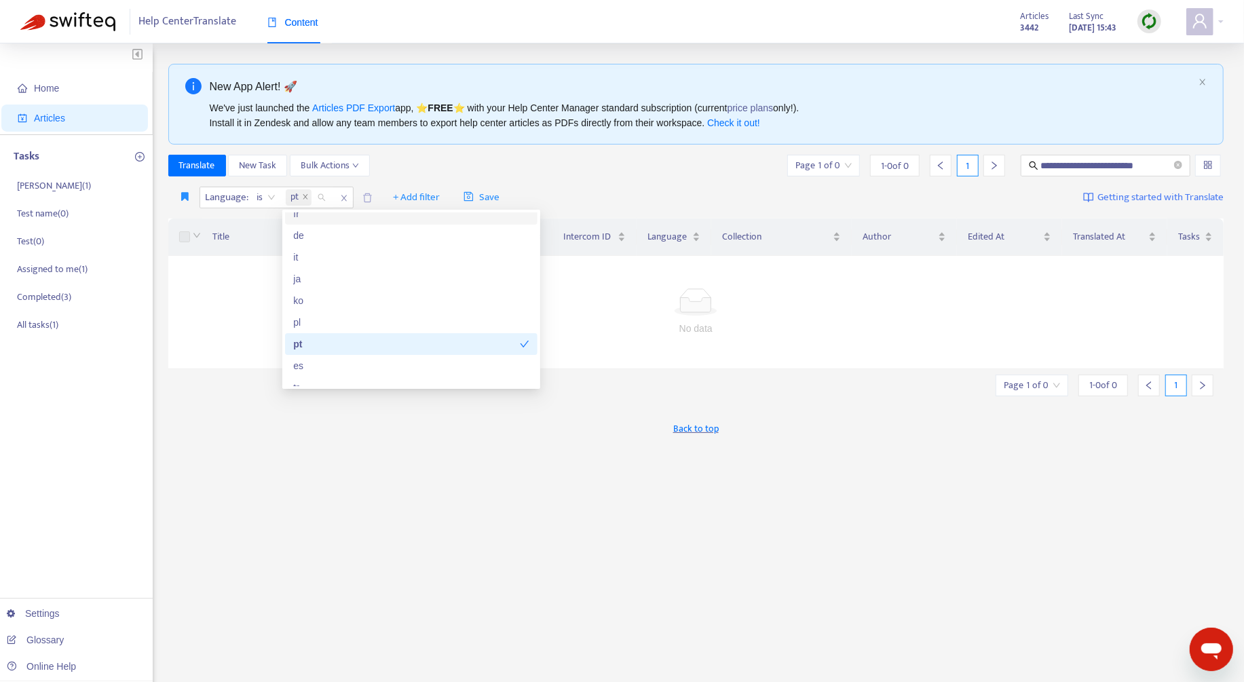
click at [500, 156] on div "**********" at bounding box center [696, 166] width 1056 height 22
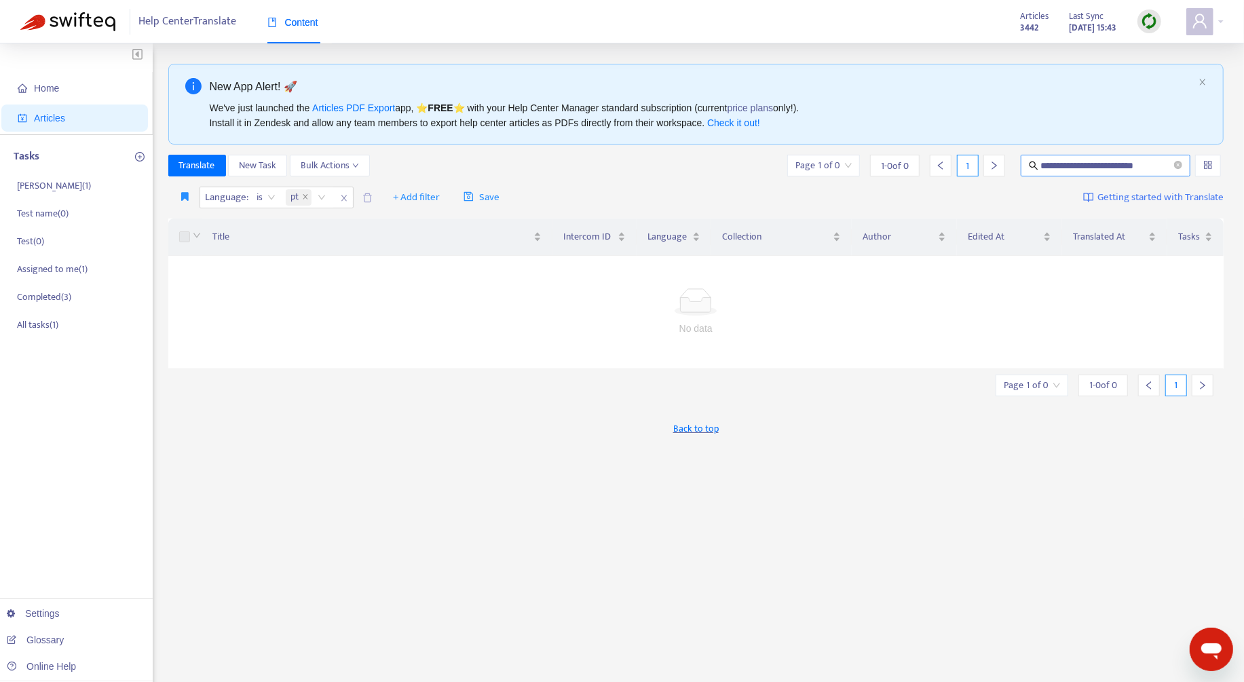
click at [1119, 175] on span "**********" at bounding box center [1106, 166] width 170 height 22
click at [1117, 168] on input "**********" at bounding box center [1106, 165] width 130 height 15
click at [344, 198] on icon "close" at bounding box center [343, 199] width 5 height 6
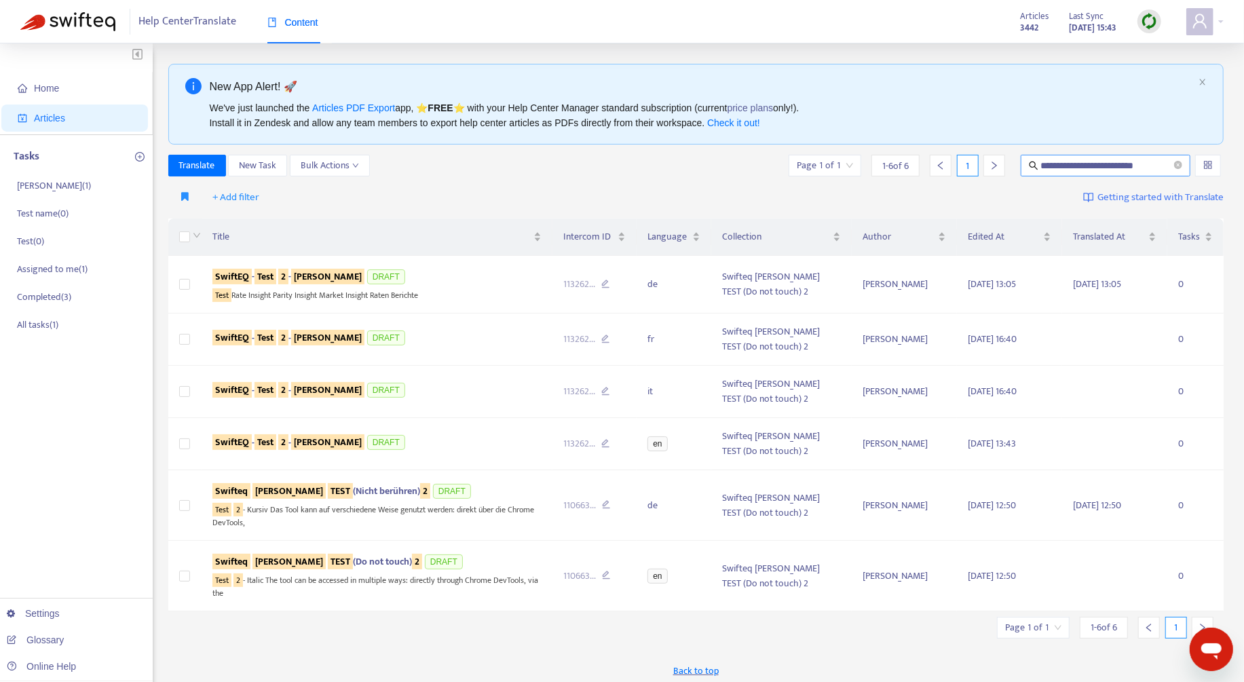
click at [1089, 169] on input "**********" at bounding box center [1106, 165] width 130 height 15
paste input "**********"
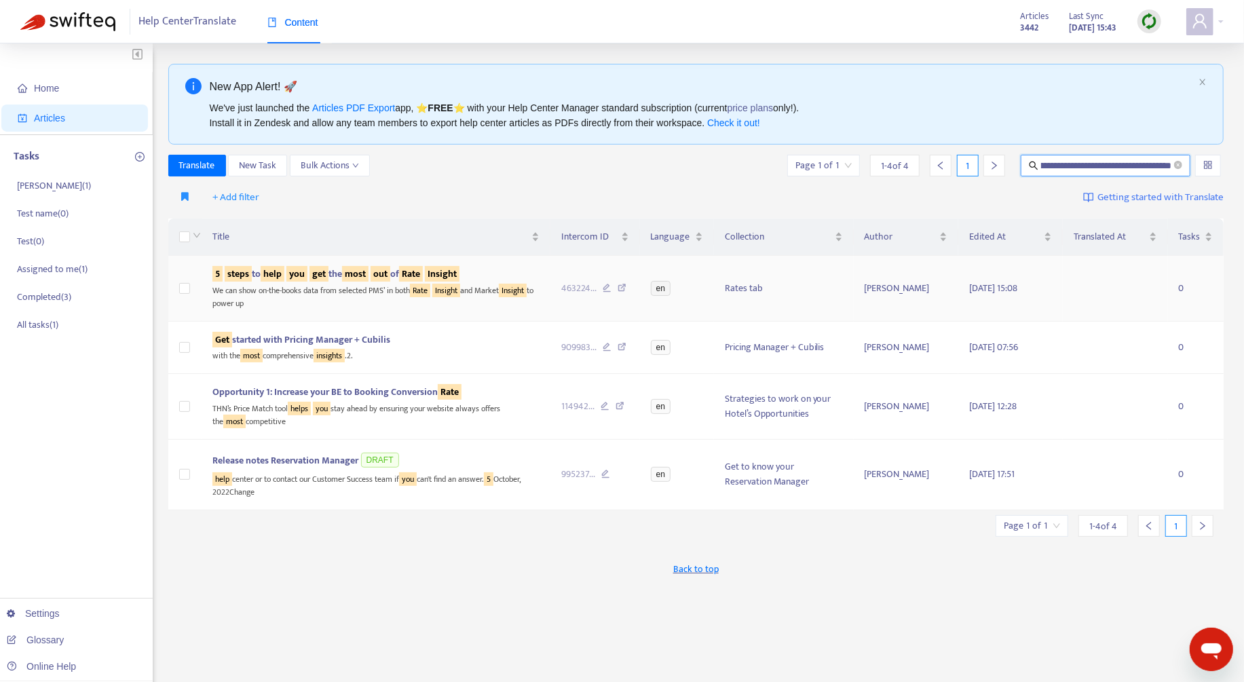
click at [439, 310] on td "5 steps to help you get the most out of Rate Insight We can show on-the-books d…" at bounding box center [377, 288] width 350 height 65
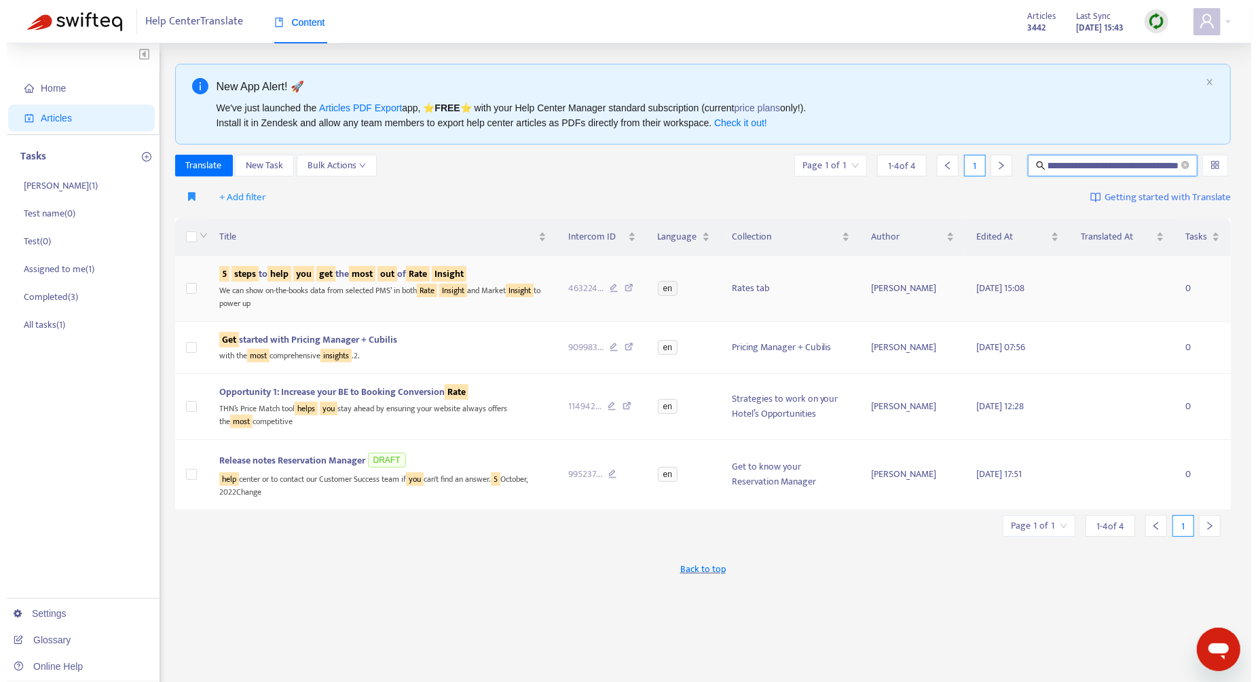
scroll to position [0, 0]
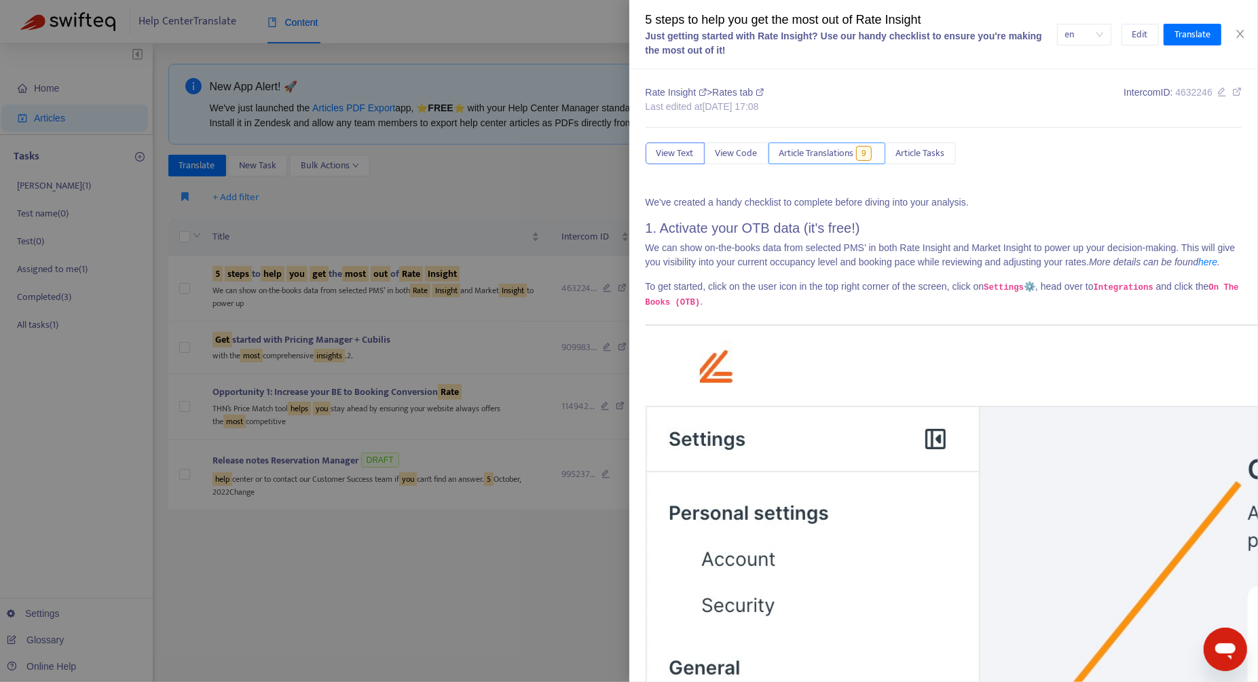
click at [838, 156] on span "Article Translations" at bounding box center [816, 153] width 75 height 15
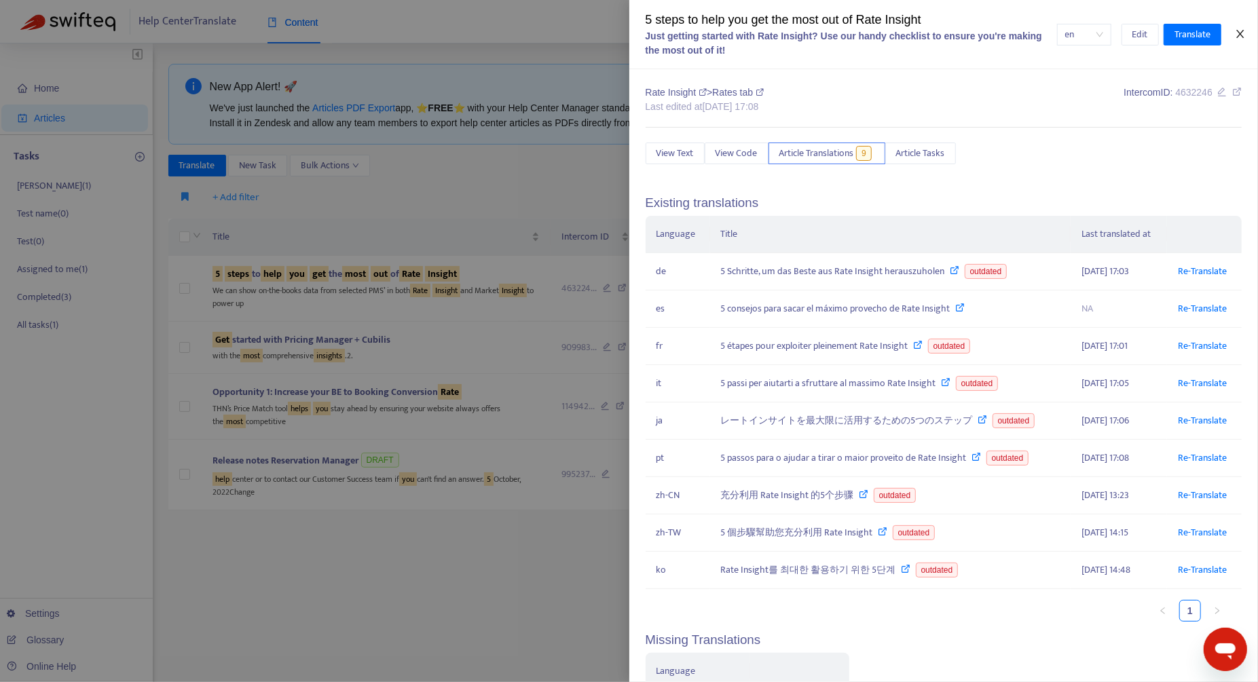
click at [1238, 36] on icon "close" at bounding box center [1239, 34] width 7 height 8
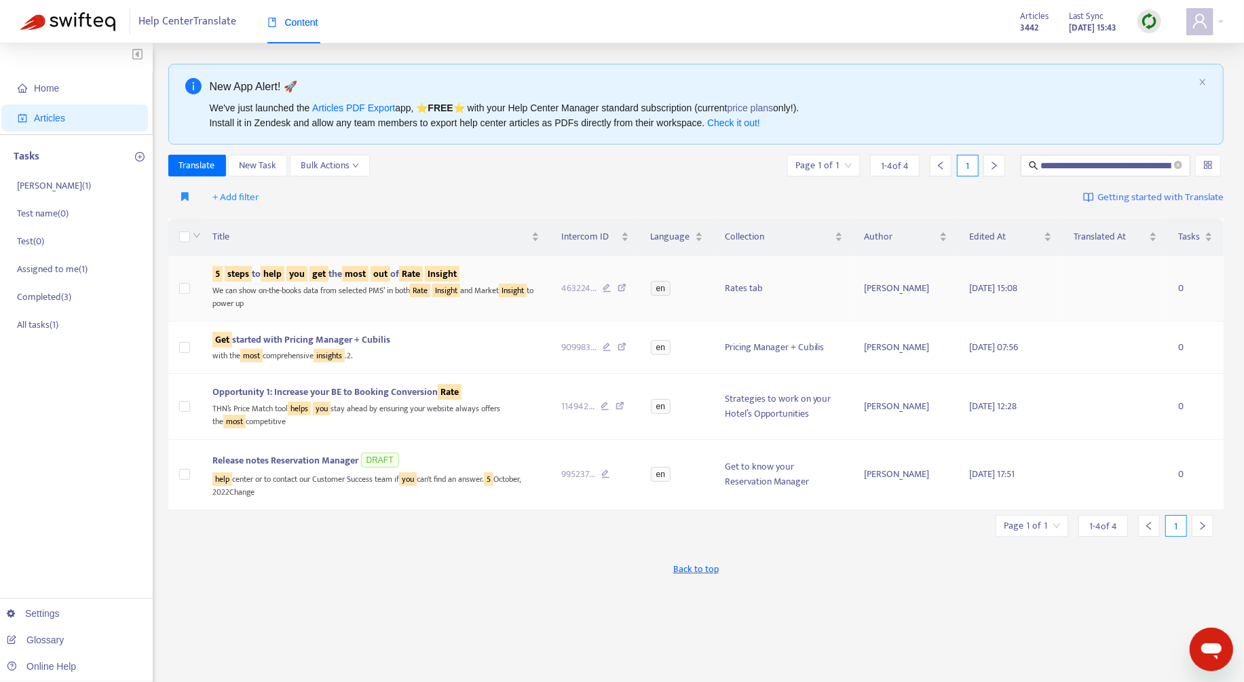
click at [479, 305] on div "We can show on-the-books data from selected PMS’ in both Rate Insight and Marke…" at bounding box center [376, 296] width 328 height 28
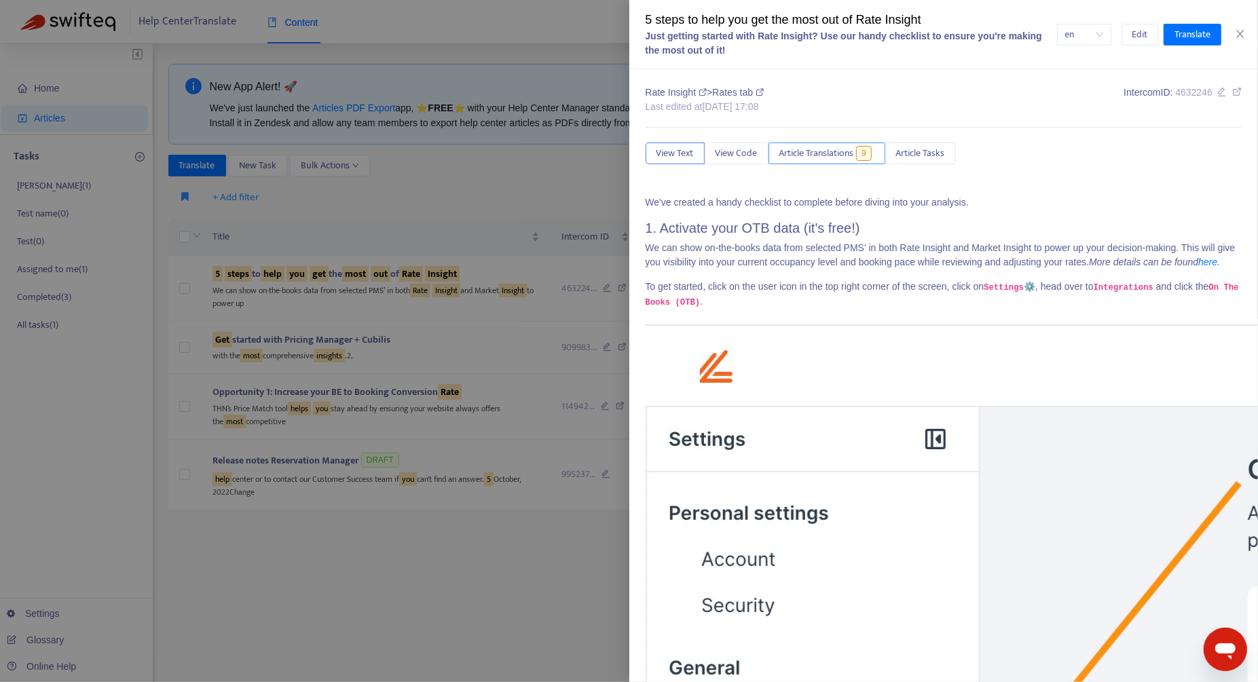
click at [830, 149] on span "Article Translations" at bounding box center [816, 153] width 75 height 15
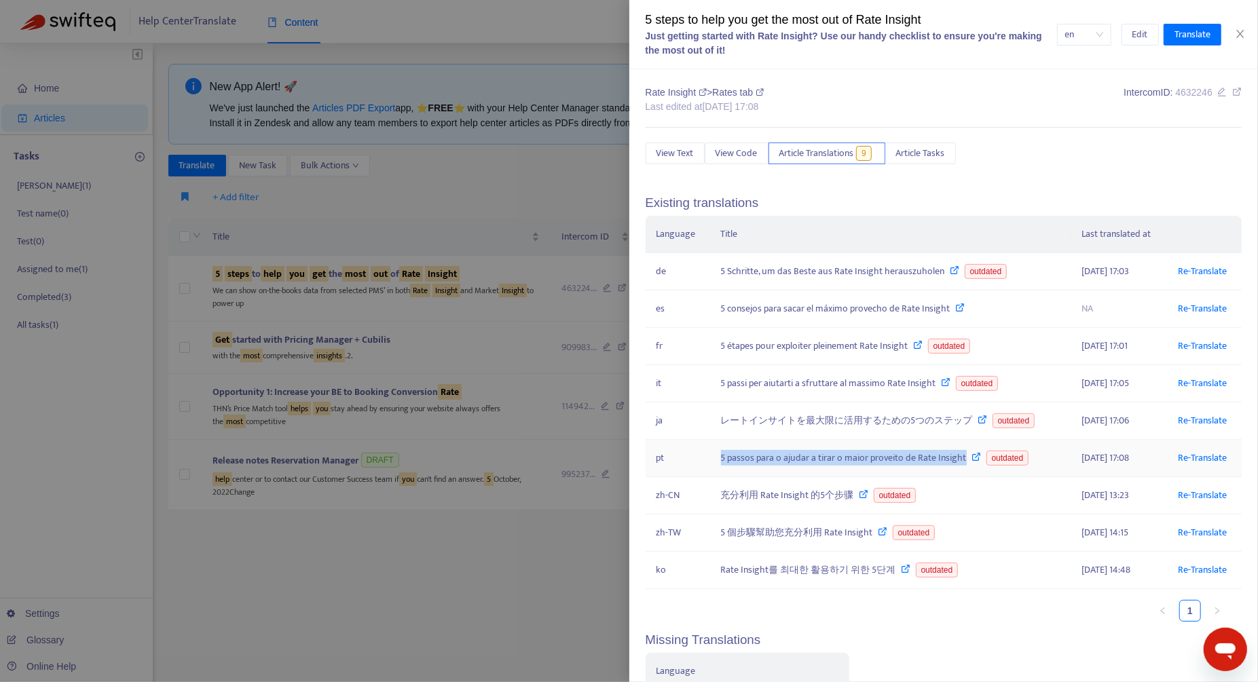
drag, startPoint x: 719, startPoint y: 456, endPoint x: 964, endPoint y: 457, distance: 245.1
click at [964, 457] on div "5 passos para o ajudar a tirar o maior proveito de Rate Insight outdated" at bounding box center [890, 458] width 339 height 15
copy div "5 passos para o ajudar a tirar o maior proveito de Rate Insight"
click at [1234, 35] on button "Close" at bounding box center [1240, 34] width 19 height 13
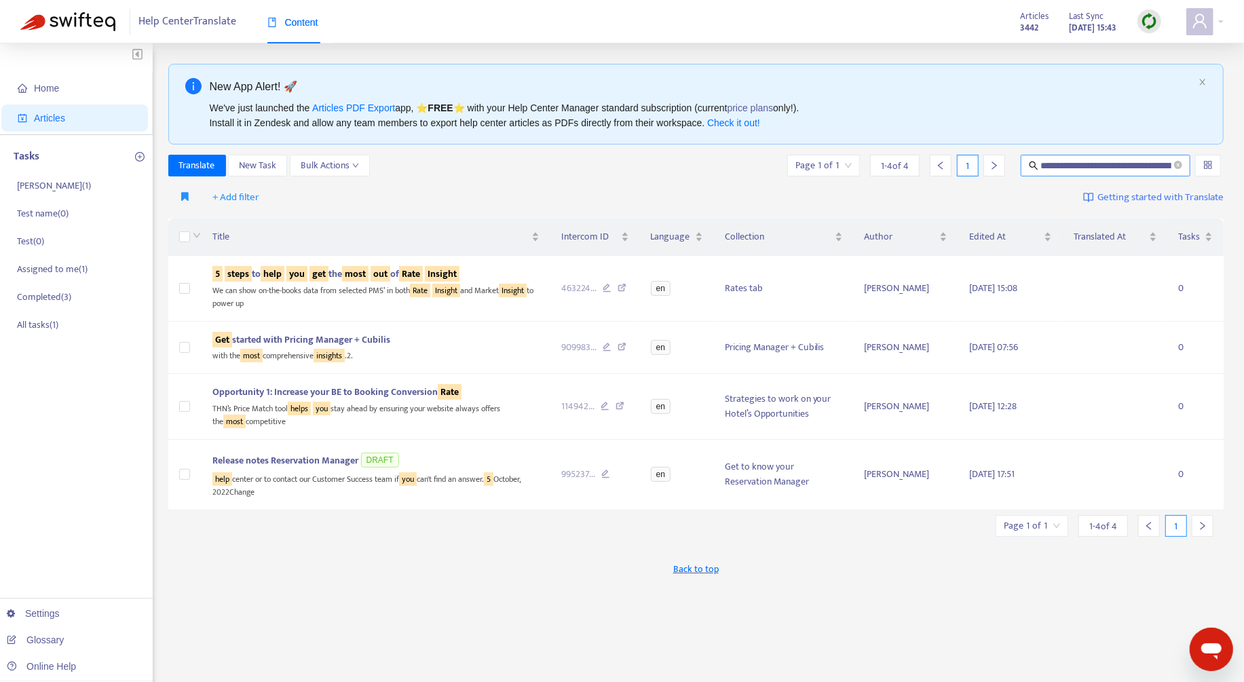
click at [1118, 155] on span "**********" at bounding box center [1106, 166] width 170 height 22
click at [1117, 163] on input "**********" at bounding box center [1106, 165] width 131 height 15
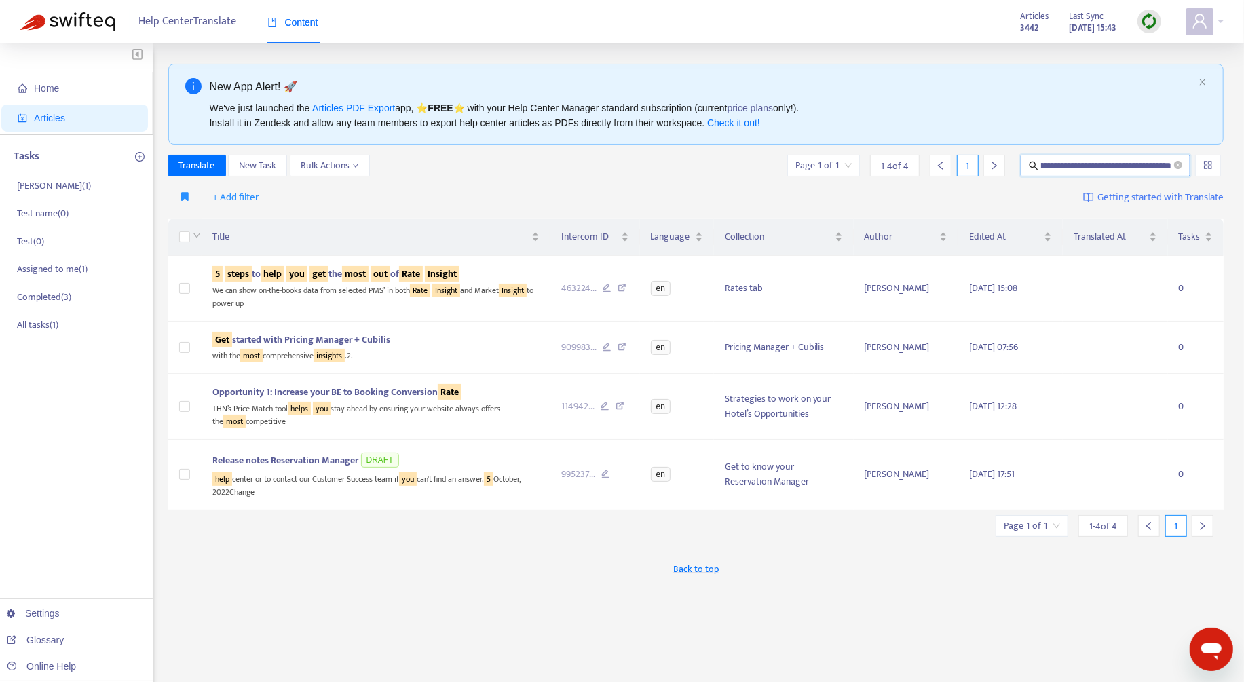
paste input "**********"
type input "**********"
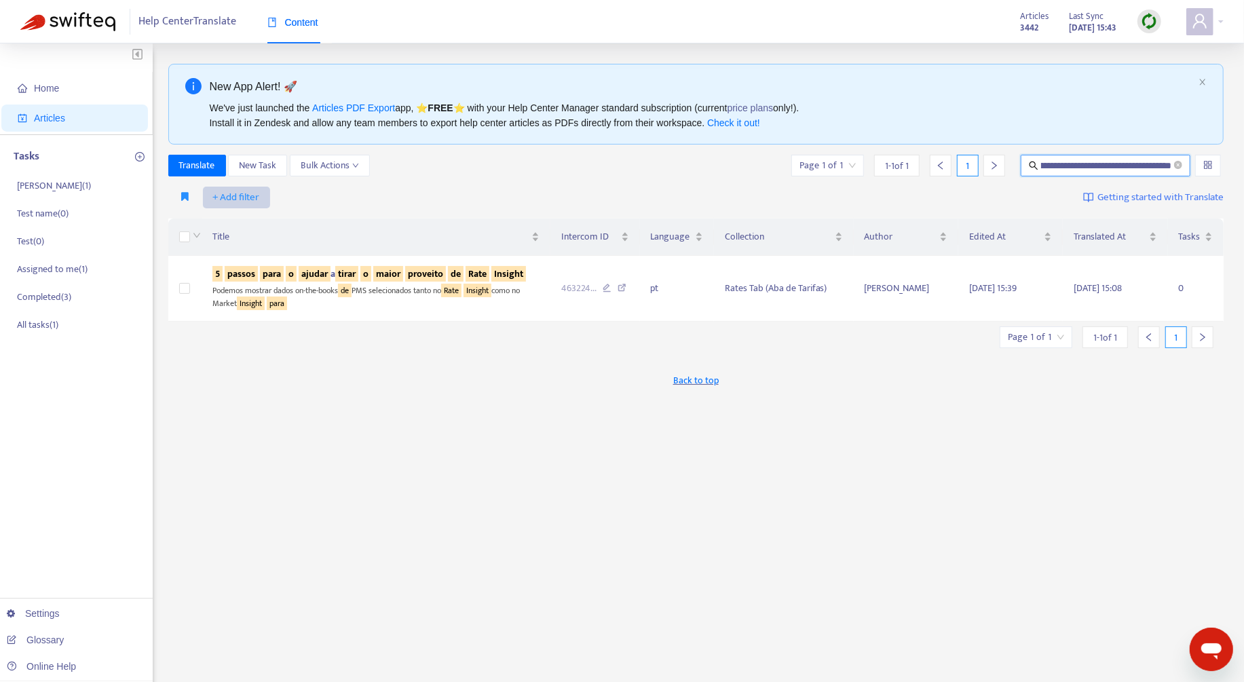
click at [251, 196] on span "+ Add filter" at bounding box center [236, 197] width 47 height 16
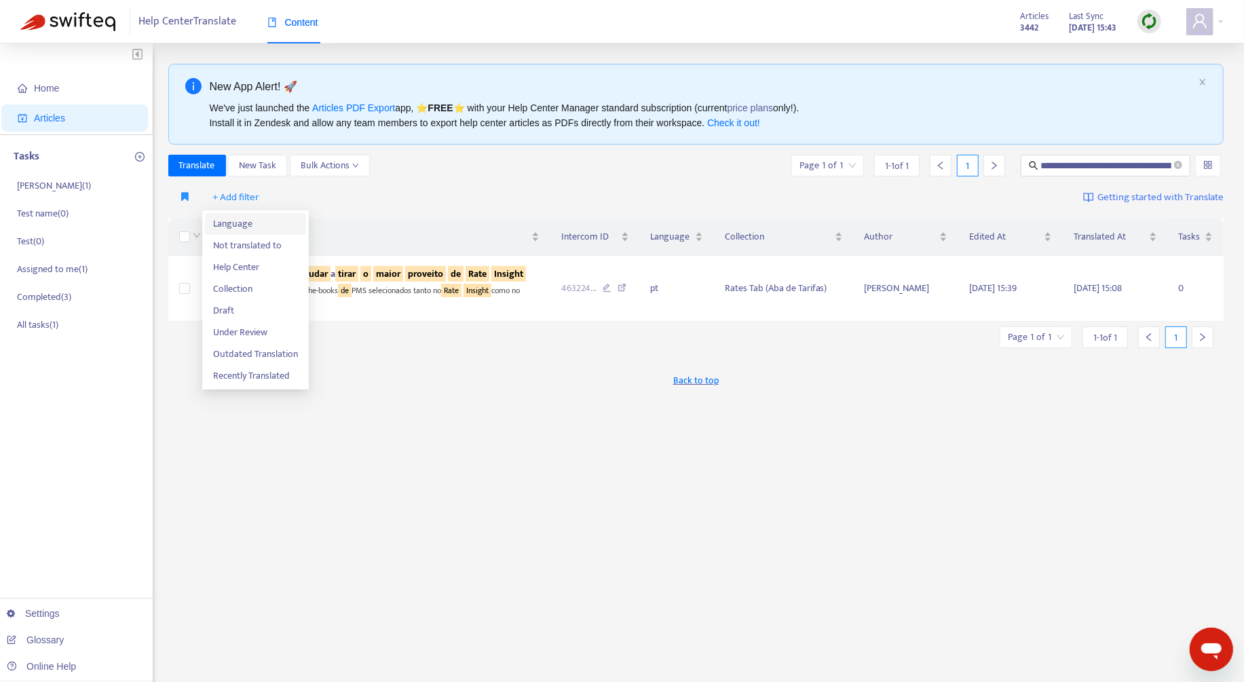
click at [264, 227] on span "Language" at bounding box center [255, 224] width 85 height 15
click at [264, 200] on div at bounding box center [244, 197] width 82 height 16
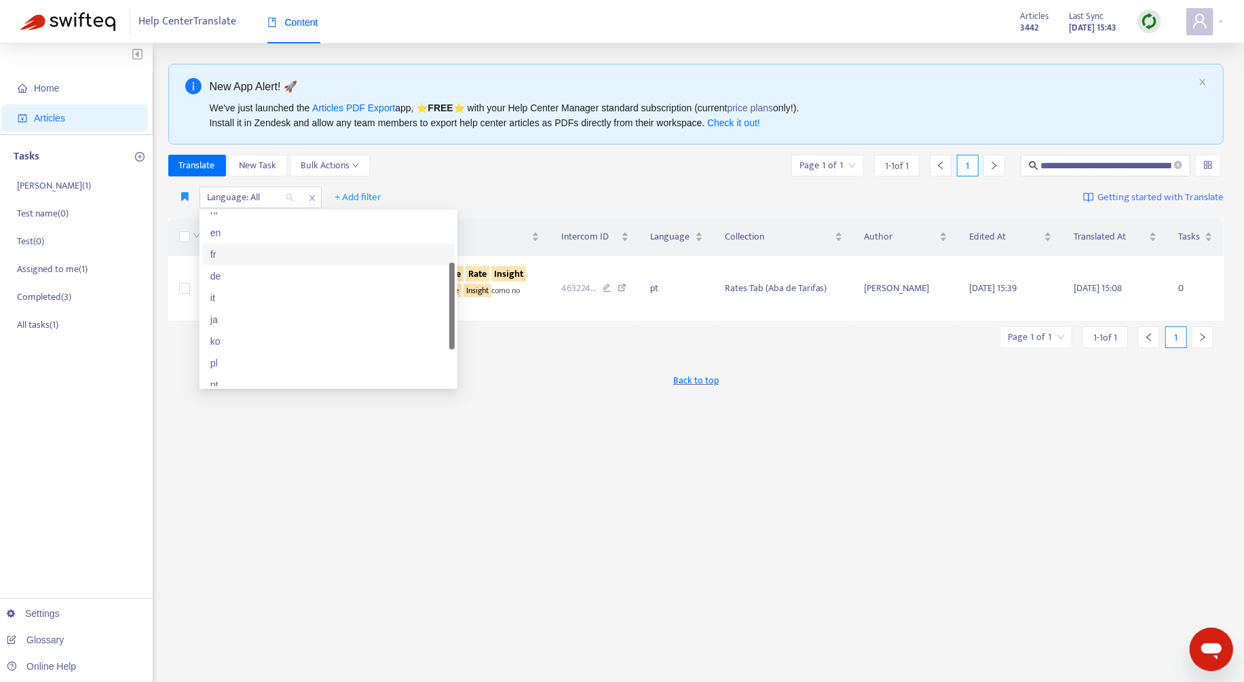
scroll to position [59, 0]
click at [260, 383] on div "pt" at bounding box center [328, 381] width 236 height 15
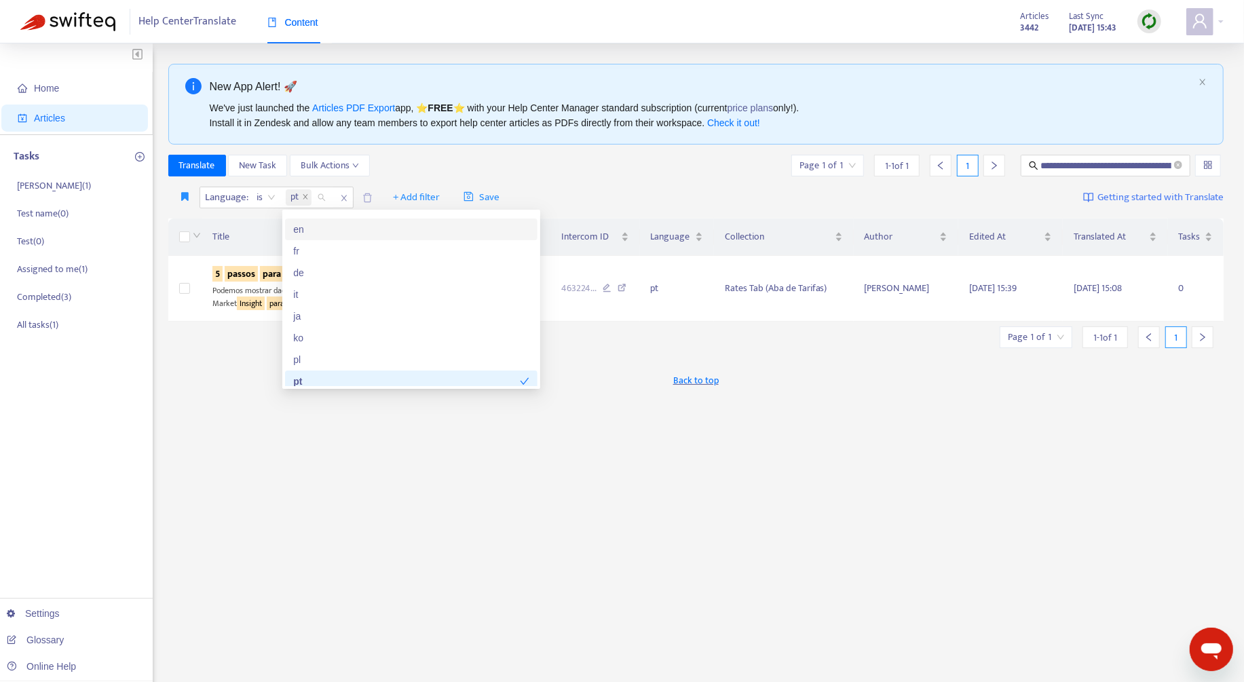
click at [432, 163] on div "**********" at bounding box center [696, 166] width 1056 height 22
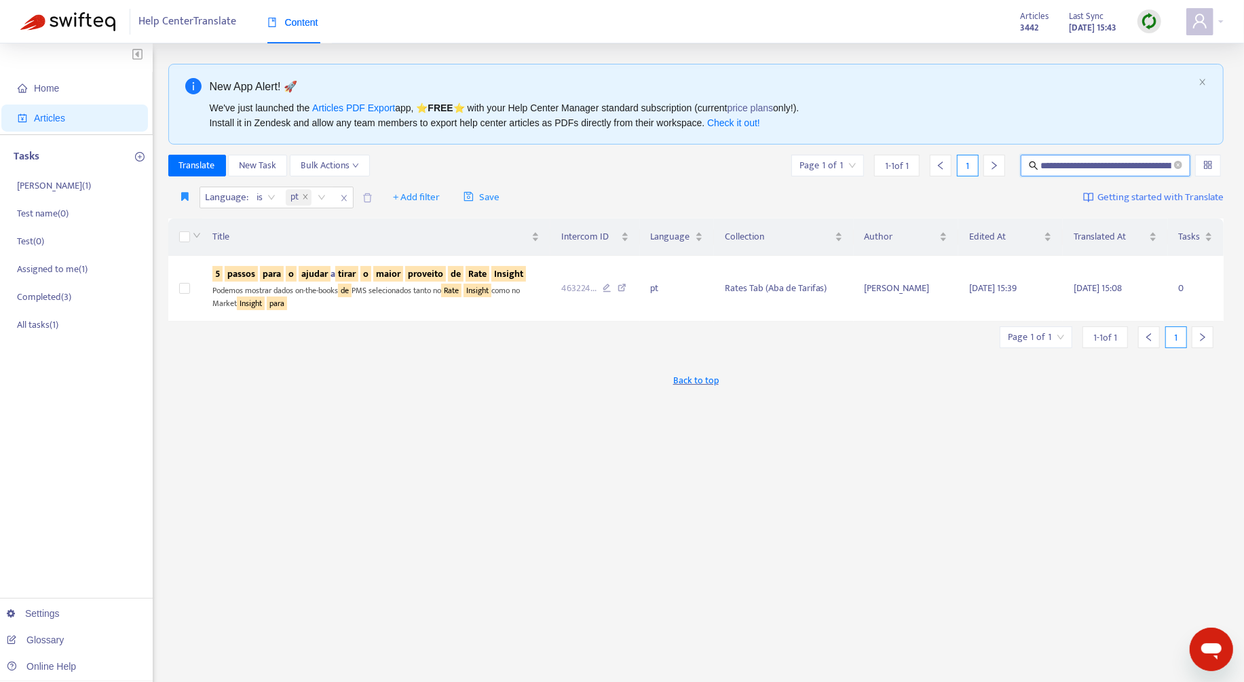
click at [1147, 164] on input "**********" at bounding box center [1106, 165] width 131 height 15
click at [1174, 164] on icon "close-circle" at bounding box center [1178, 165] width 8 height 8
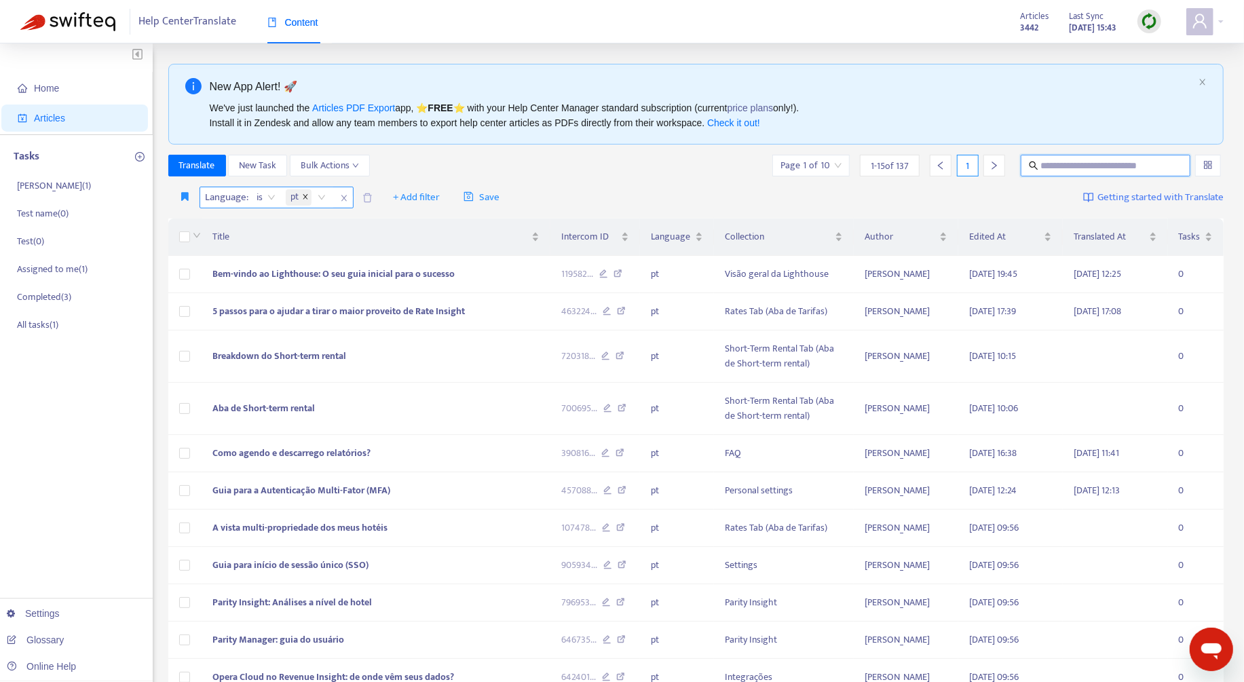
click at [303, 201] on span at bounding box center [305, 197] width 7 height 16
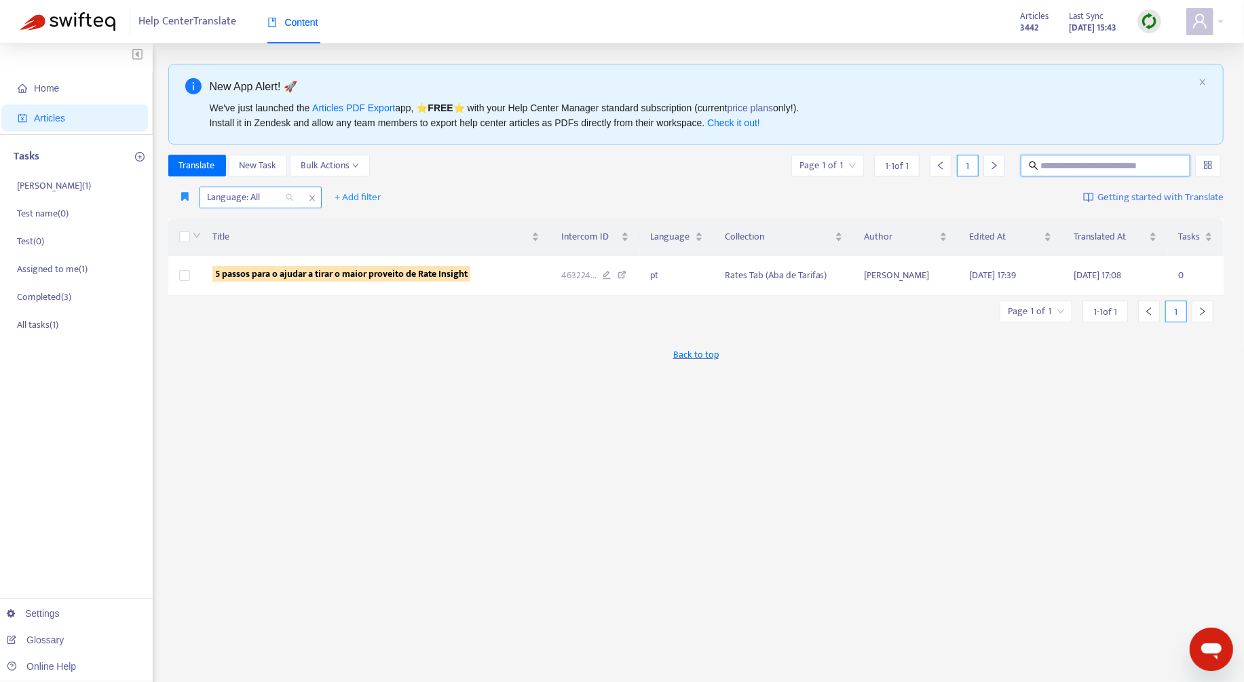
click at [270, 201] on div at bounding box center [244, 197] width 82 height 16
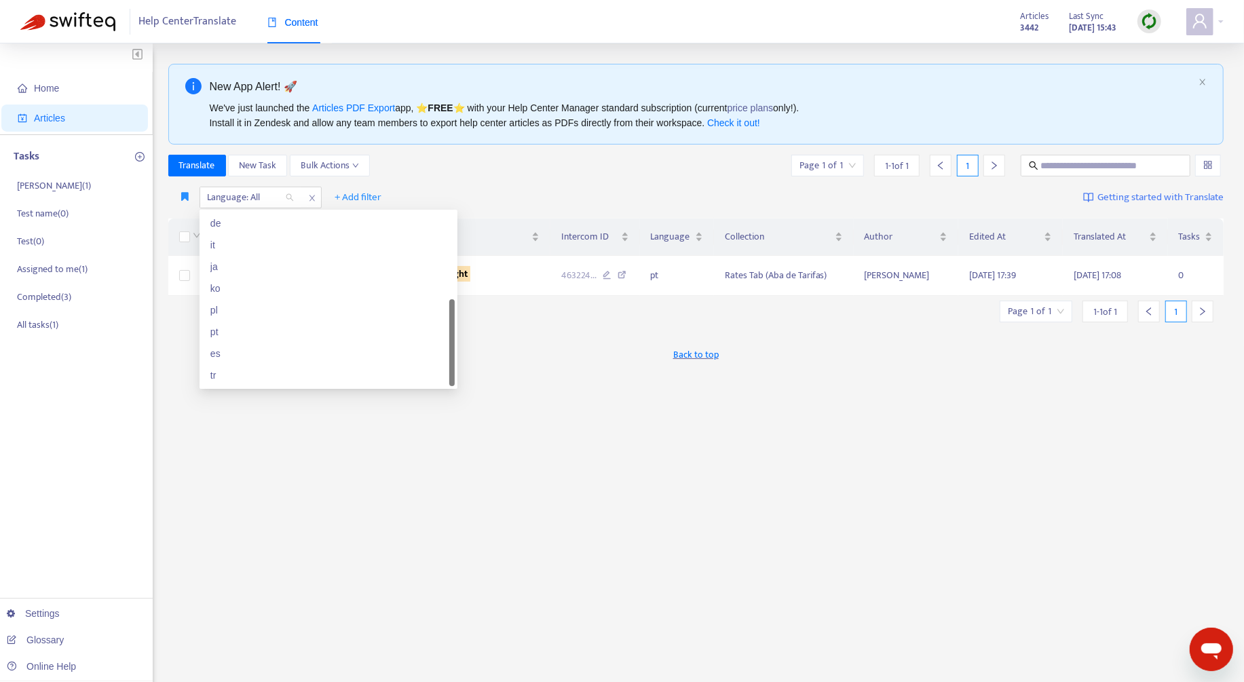
scroll to position [38, 0]
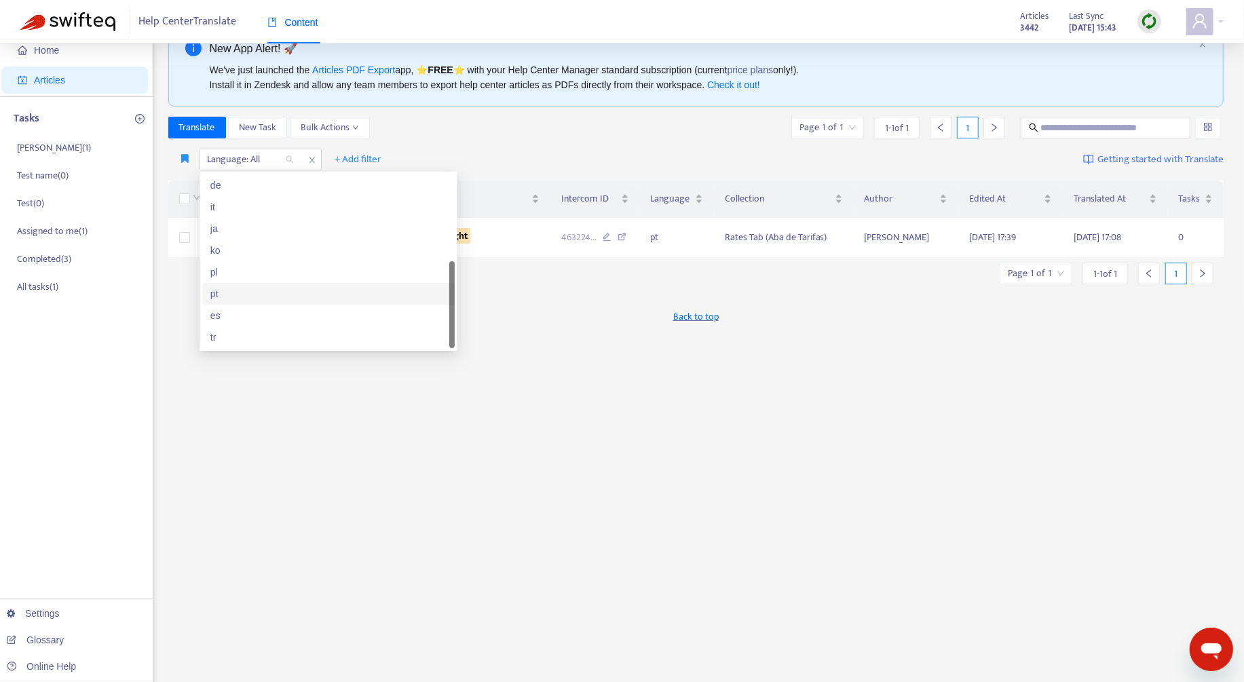
click at [273, 286] on div "pt" at bounding box center [328, 293] width 236 height 15
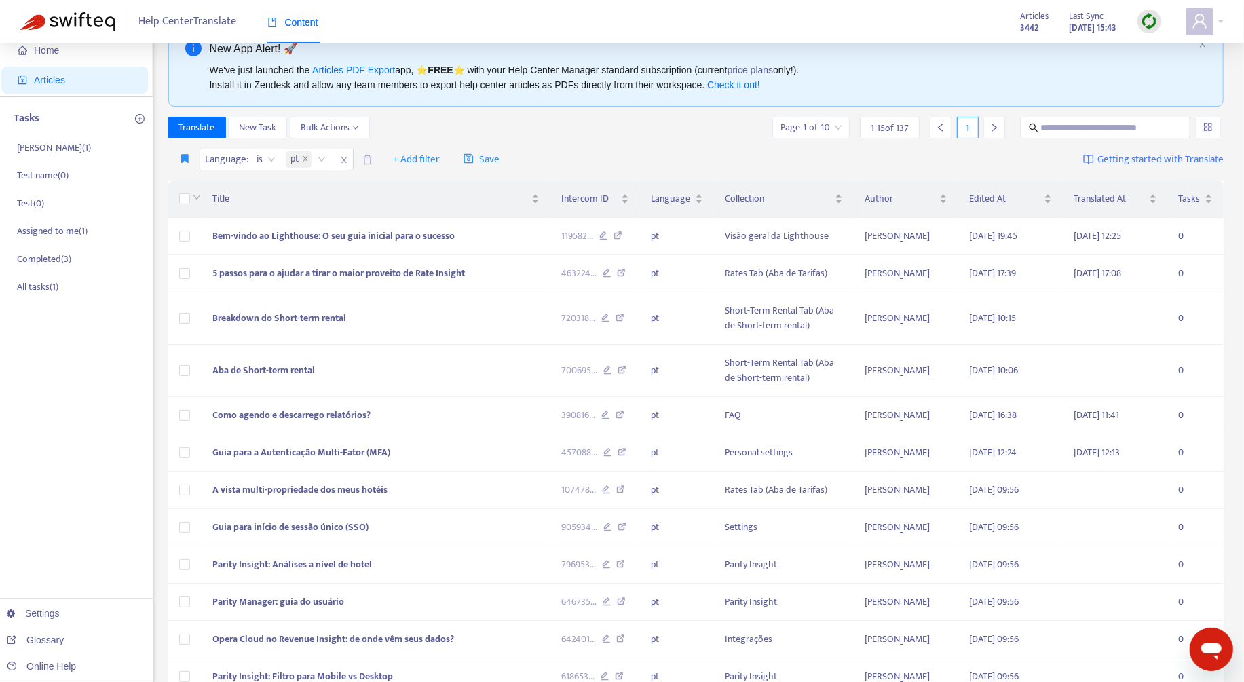
click at [599, 141] on div "Translate New Task Bulk Actions Page 1 of 10 1 - 15 of 137 1" at bounding box center [696, 130] width 1056 height 27
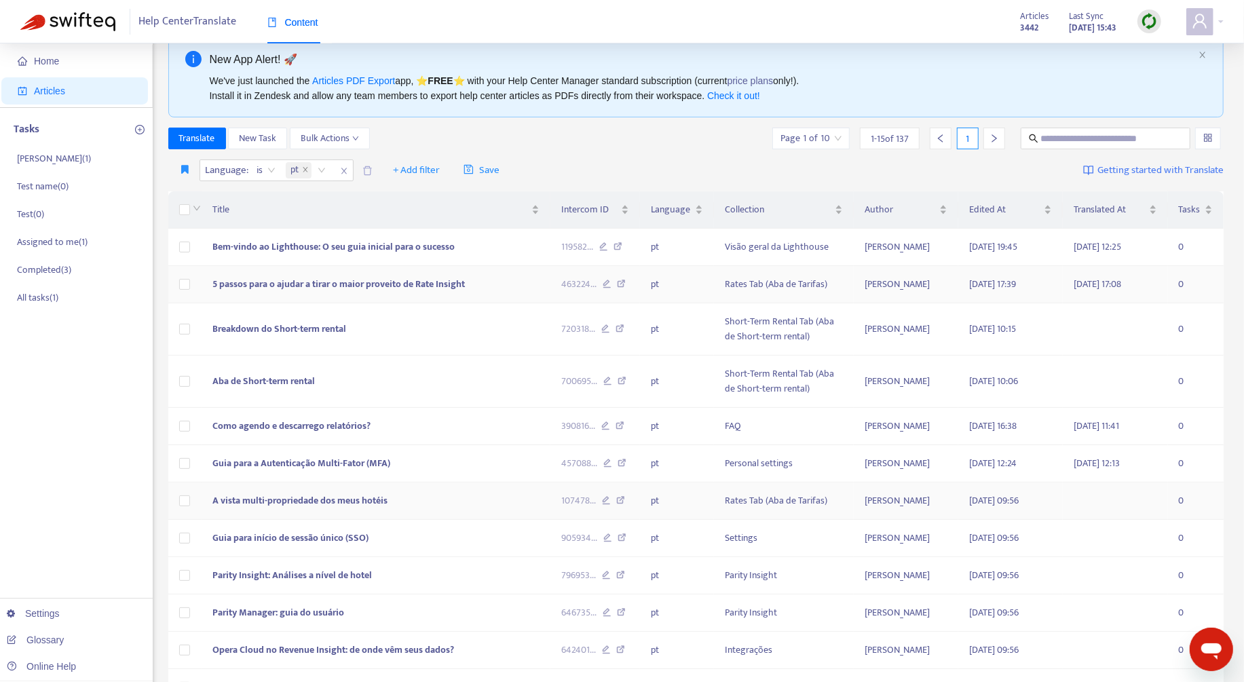
scroll to position [0, 0]
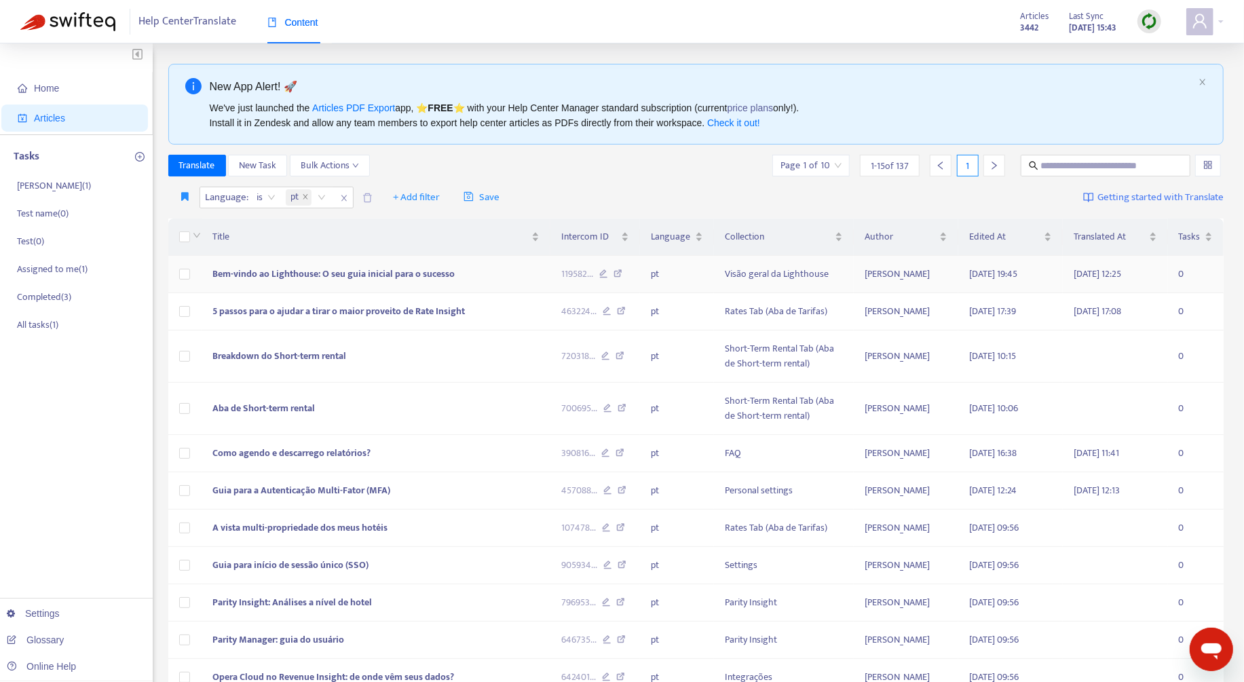
click at [501, 280] on td "Bem-vindo ao Lighthouse: O seu guia inicial para o sucesso" at bounding box center [376, 274] width 349 height 37
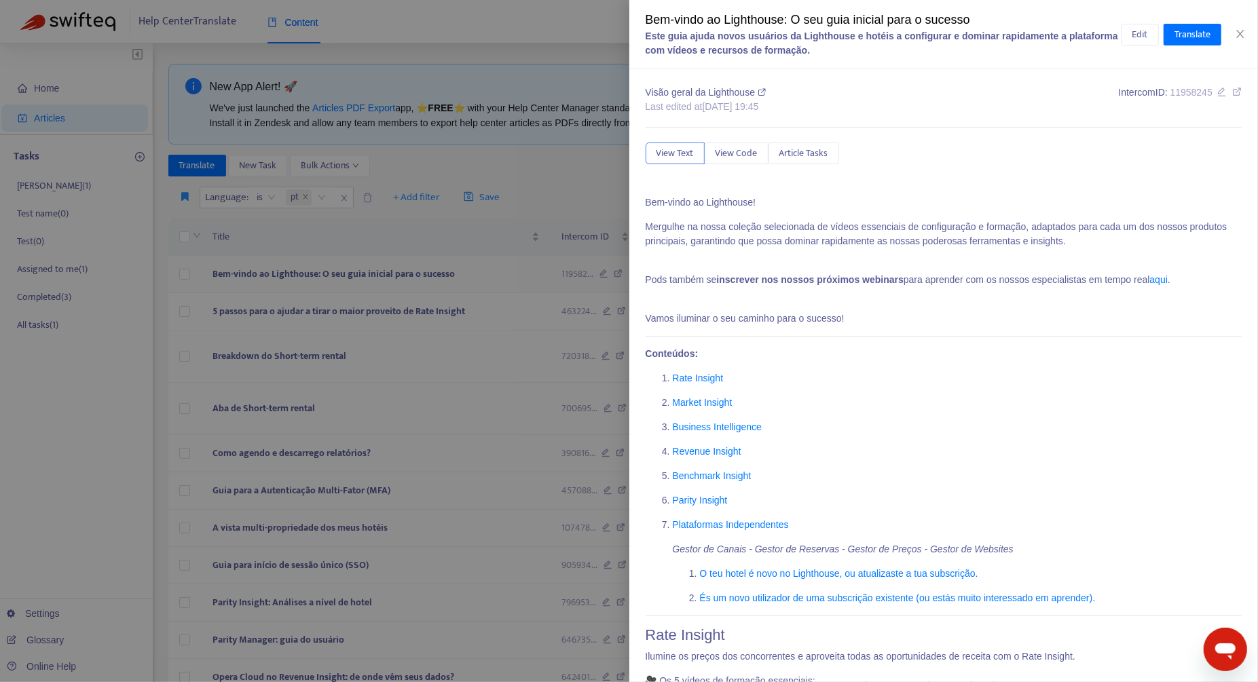
click at [501, 280] on div at bounding box center [629, 341] width 1258 height 682
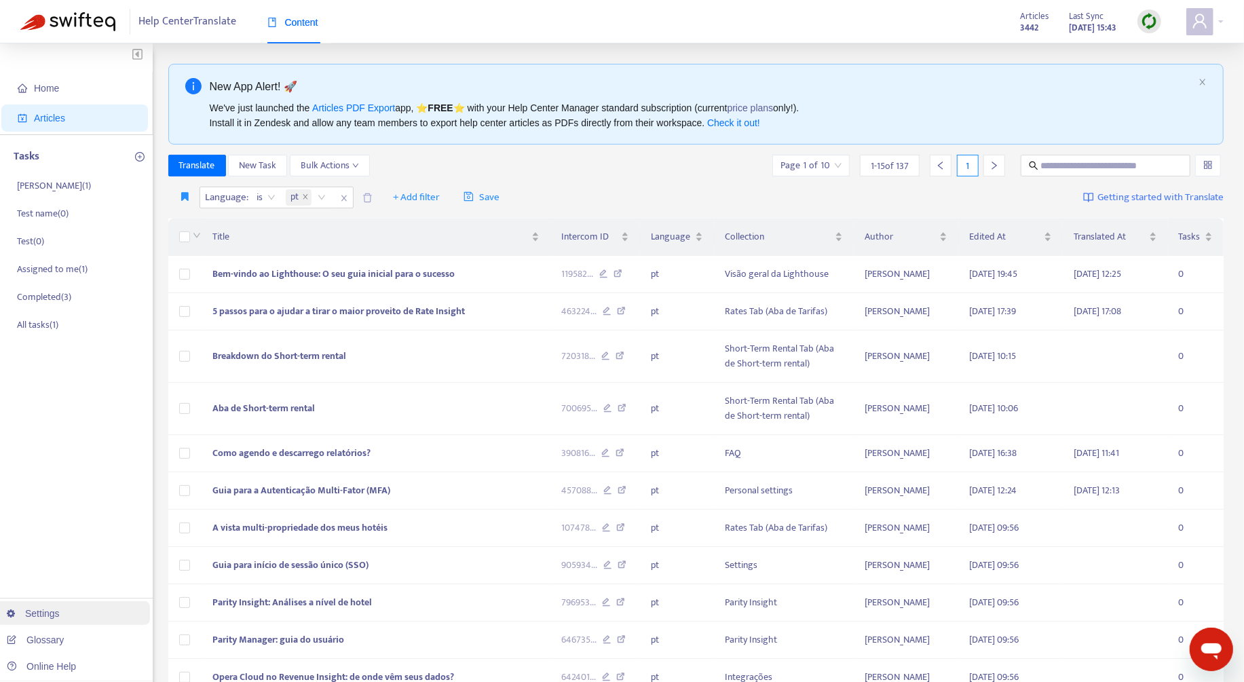
click at [33, 608] on link "Settings" at bounding box center [33, 613] width 53 height 11
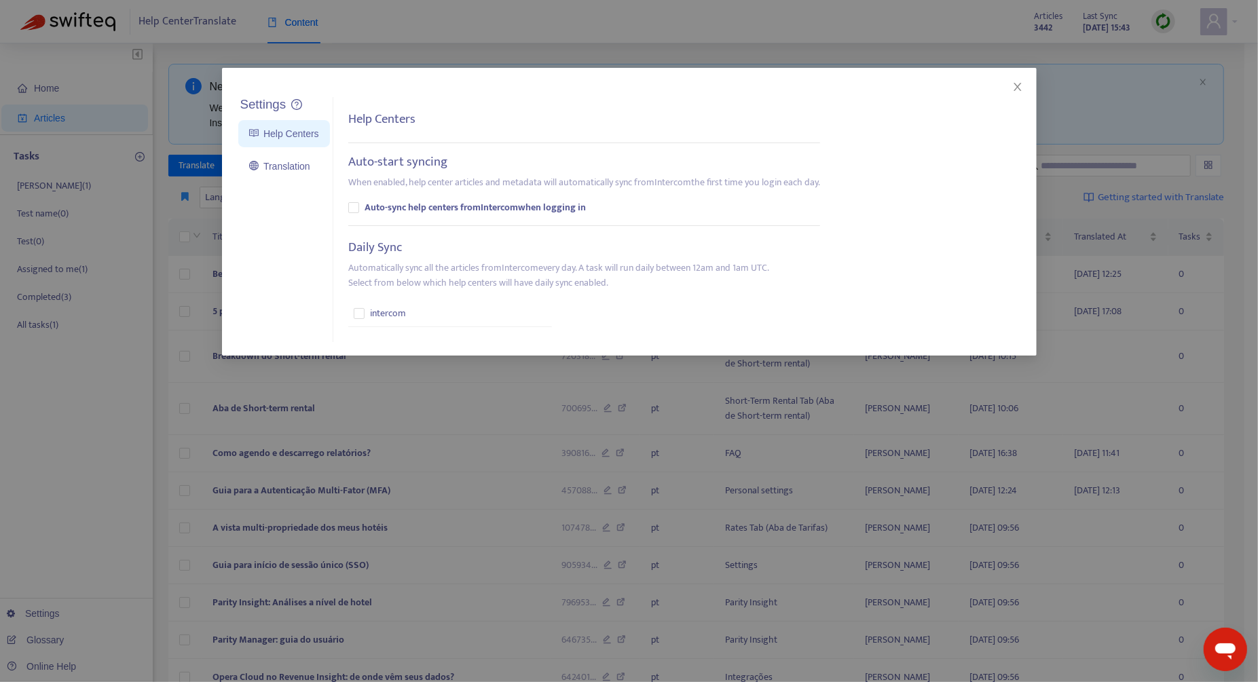
click at [48, 635] on div "Settings Help Centers Translation Settings Help Centers Auto-start syncing When…" at bounding box center [629, 341] width 1258 height 682
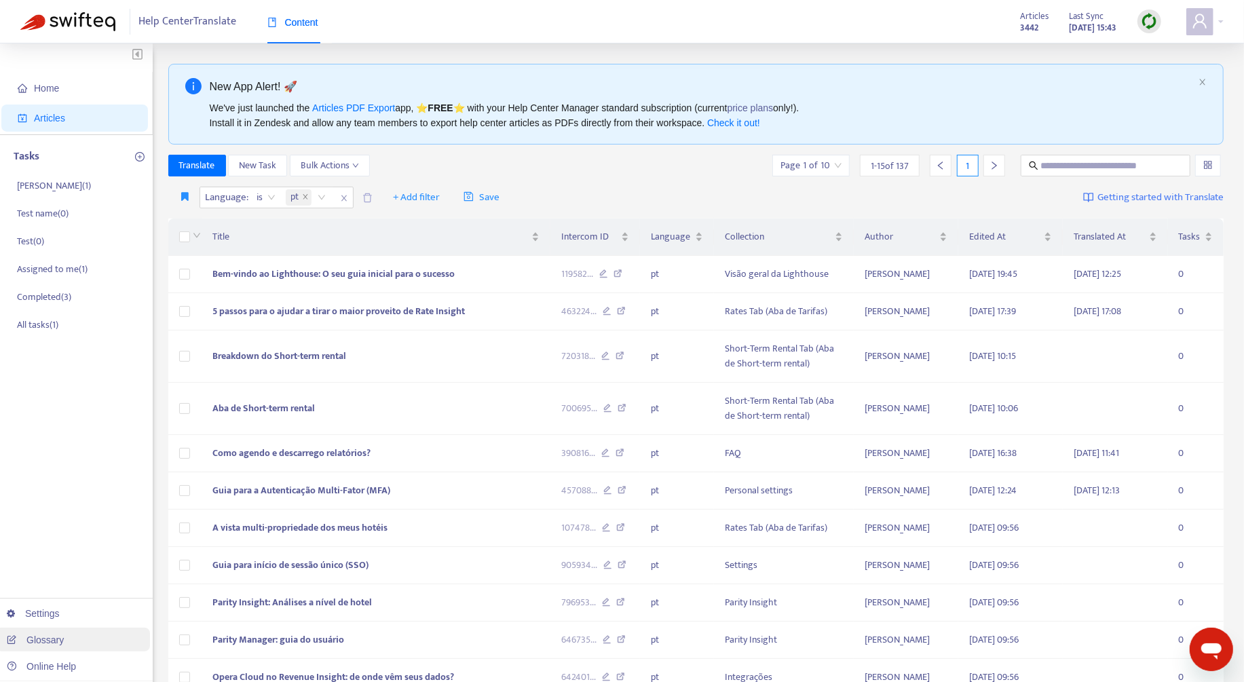
click at [55, 637] on link "Glossary" at bounding box center [35, 640] width 57 height 11
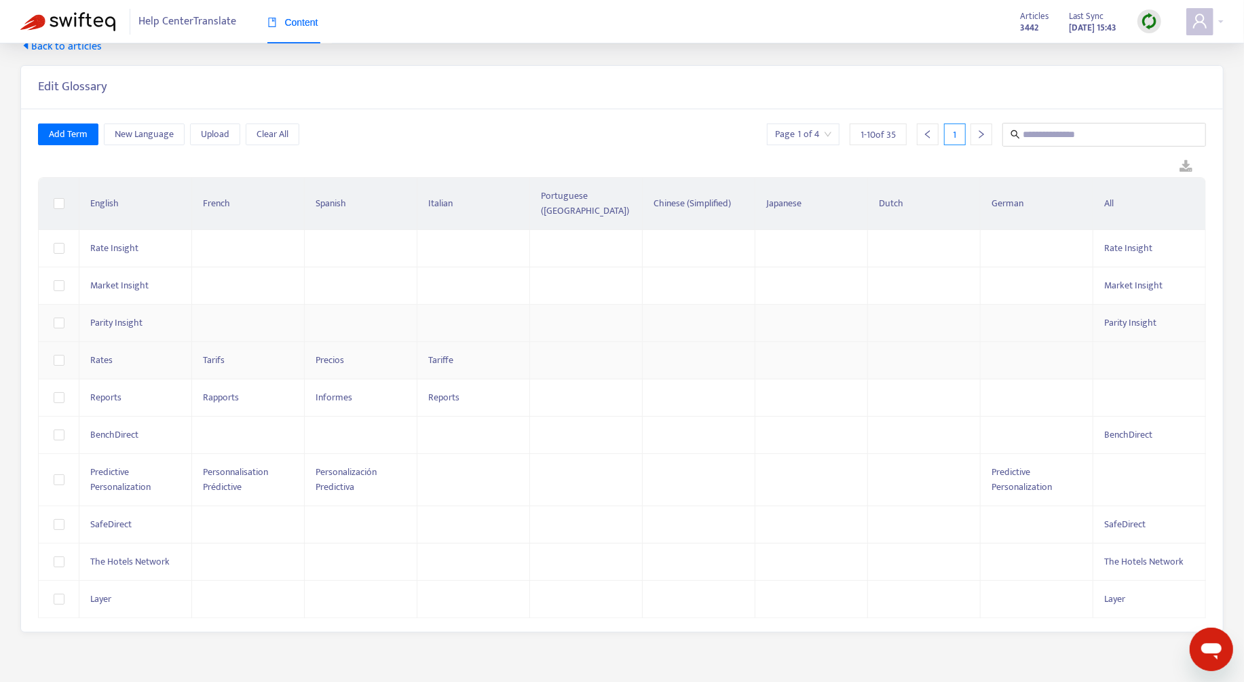
scroll to position [22, 0]
click at [86, 136] on span "Add Term" at bounding box center [68, 137] width 39 height 15
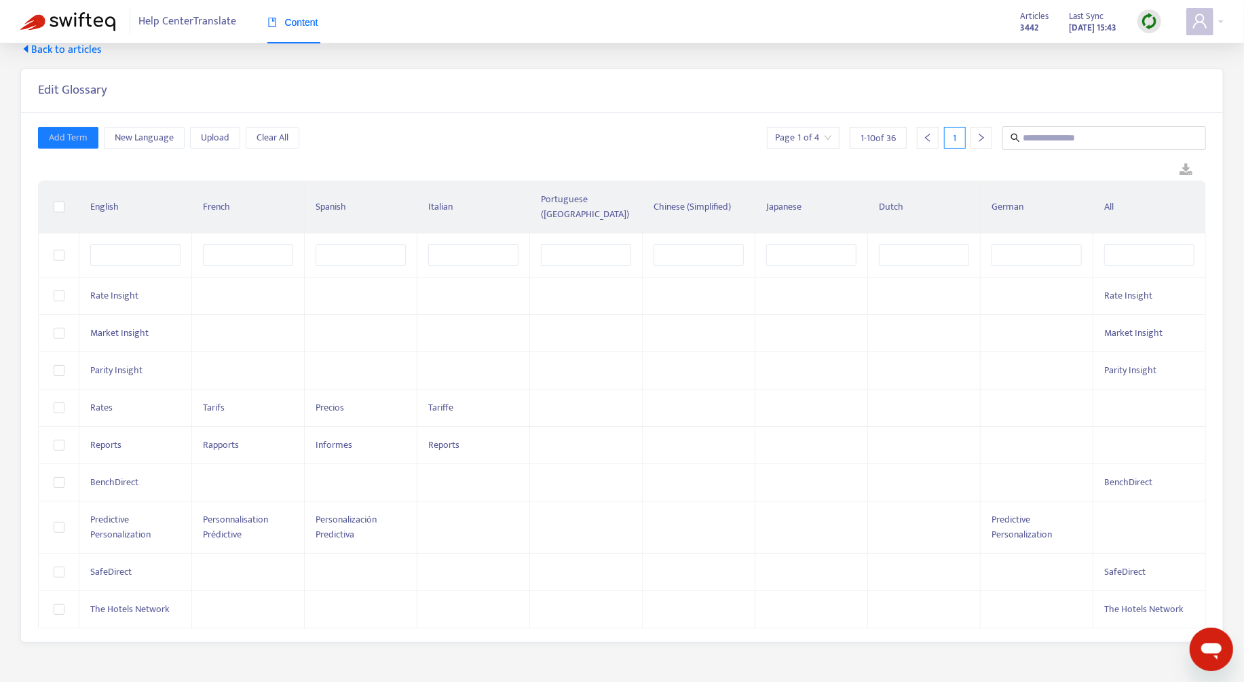
click at [200, 104] on div "Edit Glossary" at bounding box center [622, 90] width 1202 height 43
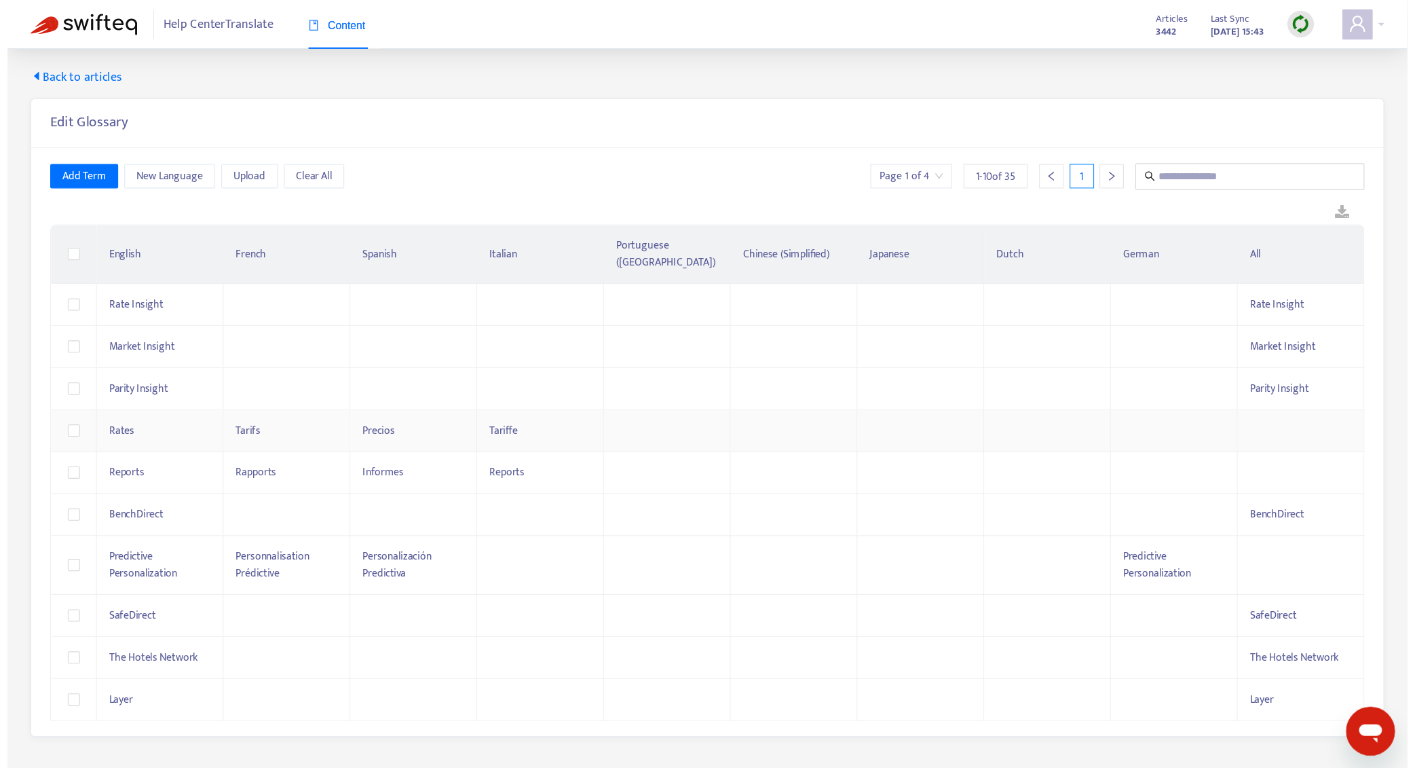
scroll to position [0, 0]
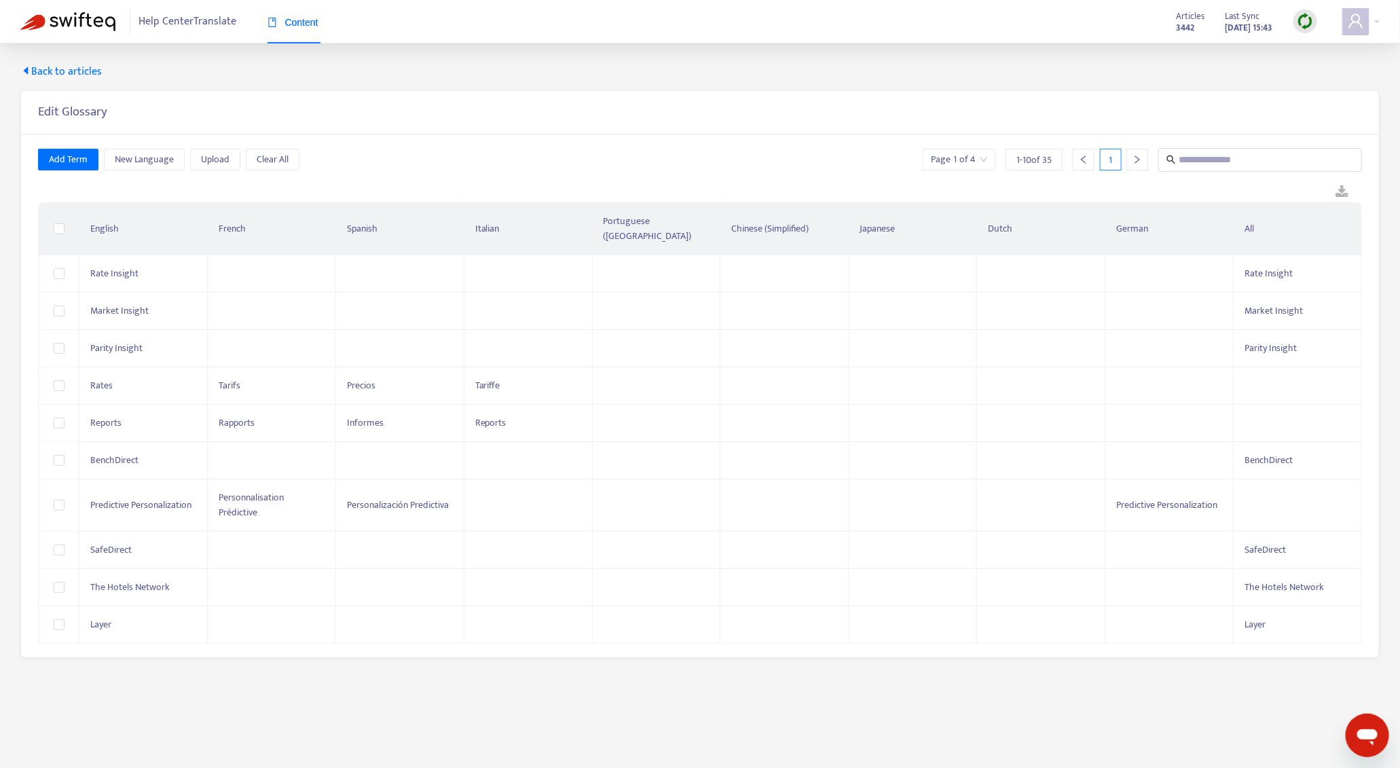
click at [61, 61] on div "Back to articles Edit Glossary Add Term New Language Upload Clear All Page 1 of…" at bounding box center [700, 360] width 1400 height 635
click at [62, 66] on span "Back to articles" at bounding box center [60, 72] width 81 height 16
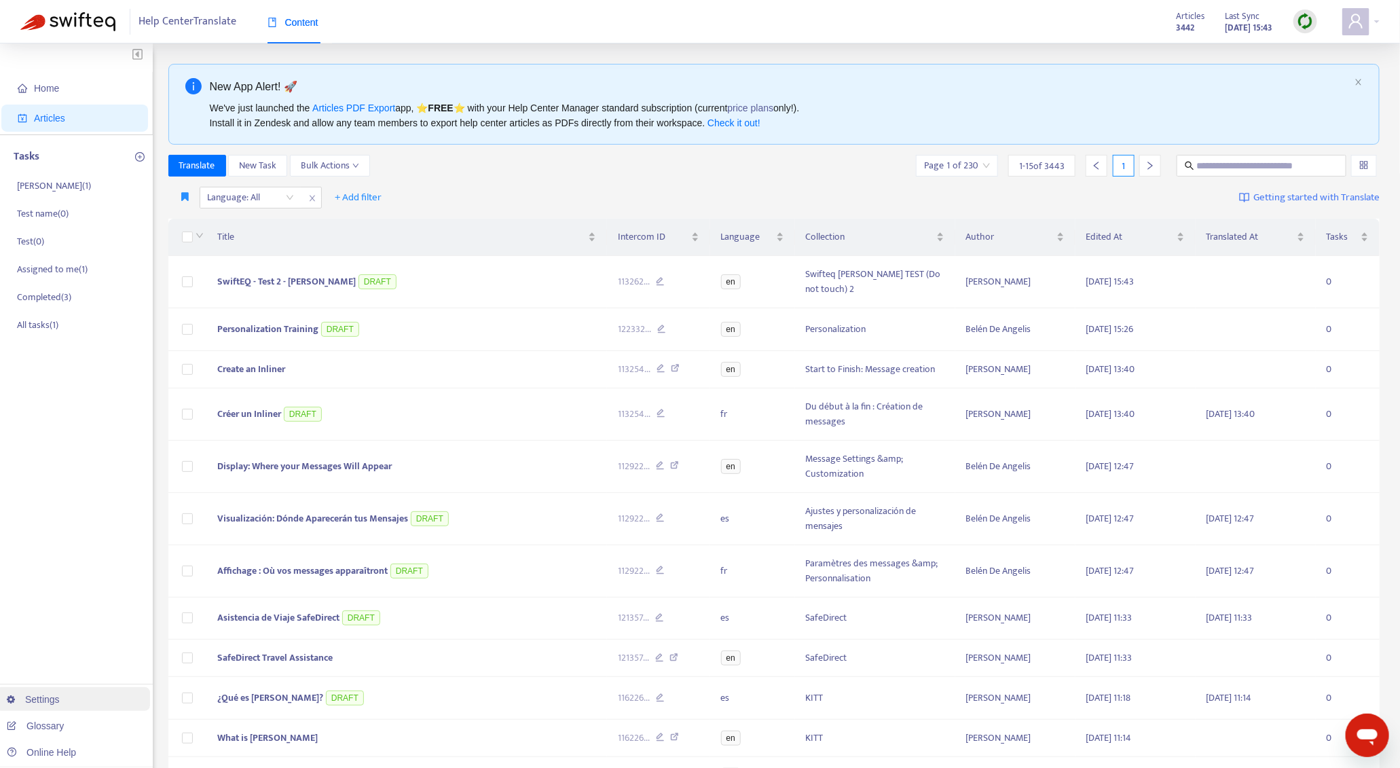
click at [57, 682] on link "Settings" at bounding box center [33, 699] width 53 height 11
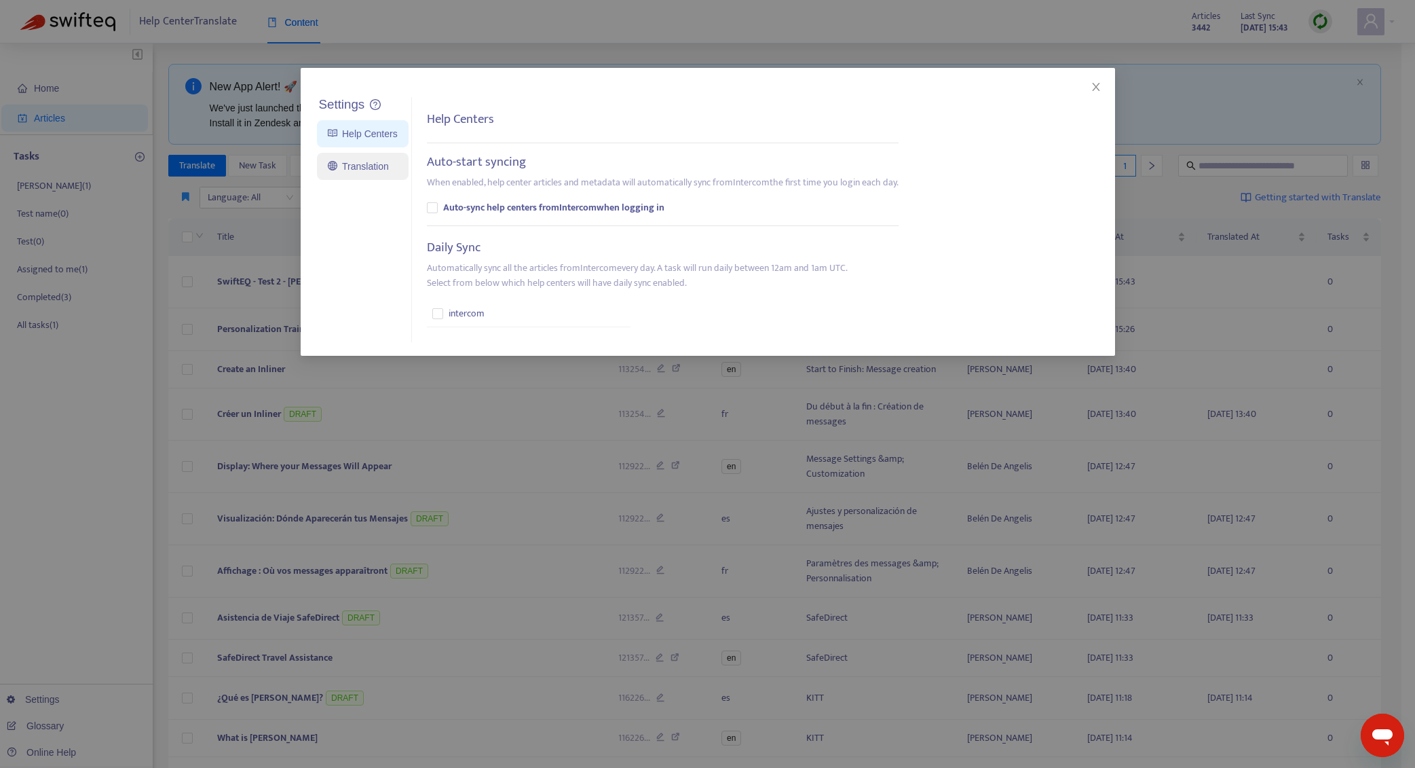
click at [365, 167] on link "Translation" at bounding box center [358, 166] width 61 height 11
